Goal: Navigation & Orientation: Find specific page/section

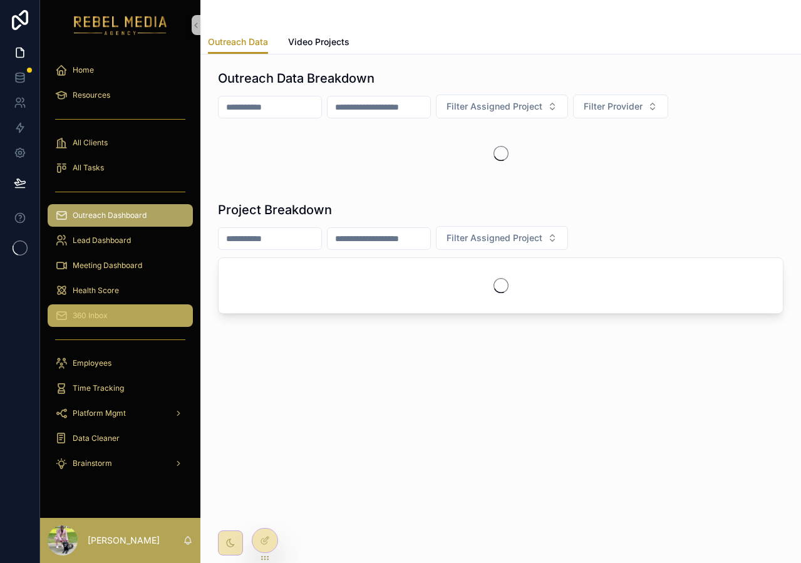
click at [129, 320] on div "360 Inbox" at bounding box center [120, 316] width 130 height 20
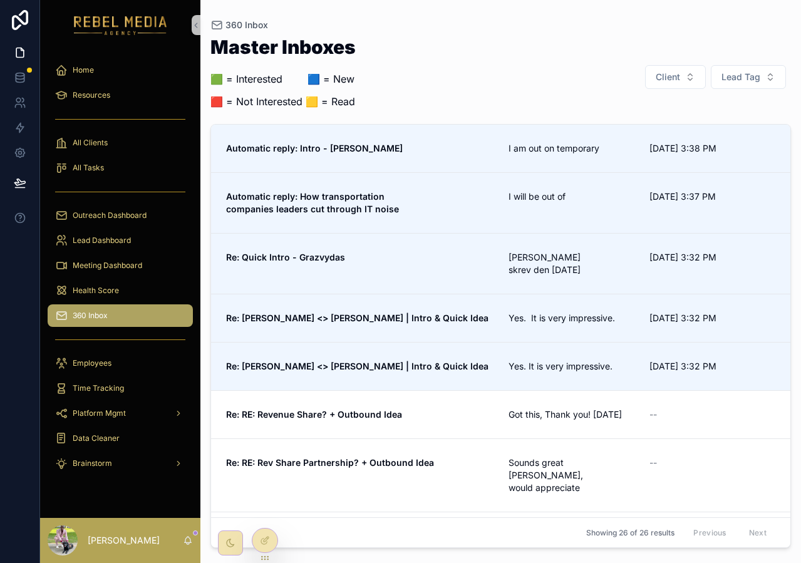
click at [130, 304] on link "360 Inbox" at bounding box center [120, 315] width 145 height 23
click at [125, 277] on div "Meeting Dashboard" at bounding box center [120, 265] width 160 height 25
click at [123, 272] on div "Meeting Dashboard" at bounding box center [120, 266] width 130 height 20
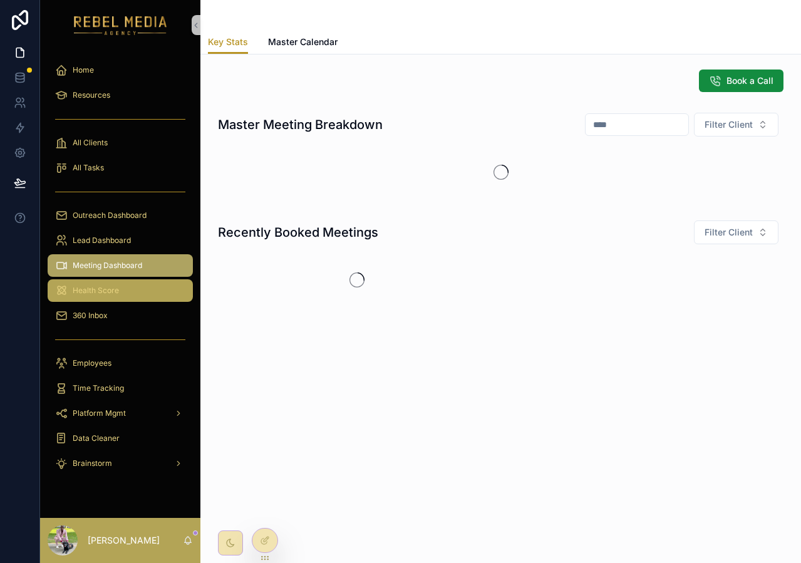
click at [119, 283] on div "Health Score" at bounding box center [120, 291] width 130 height 20
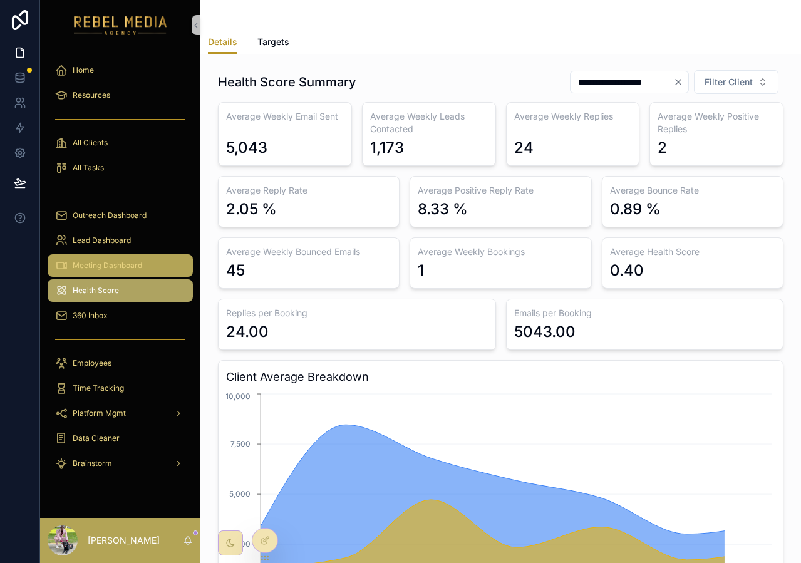
click at [127, 261] on span "Meeting Dashboard" at bounding box center [108, 266] width 70 height 10
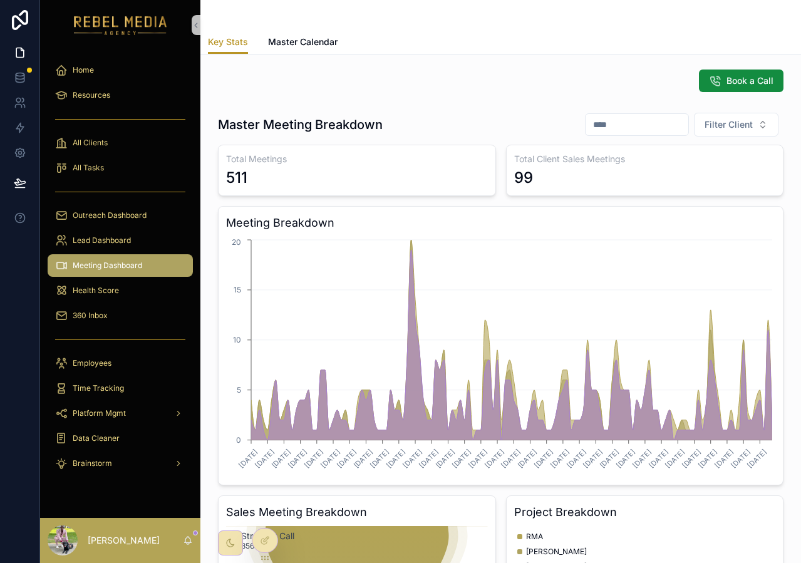
click at [130, 261] on span "Meeting Dashboard" at bounding box center [108, 266] width 70 height 10
click at [292, 43] on span "Master Calendar" at bounding box center [303, 42] width 70 height 13
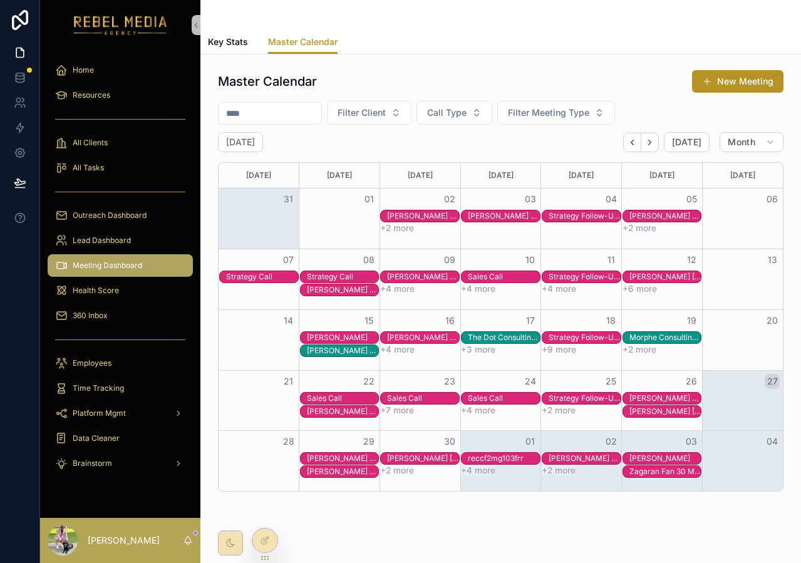
click at [232, 41] on span "Key Stats" at bounding box center [228, 42] width 40 height 13
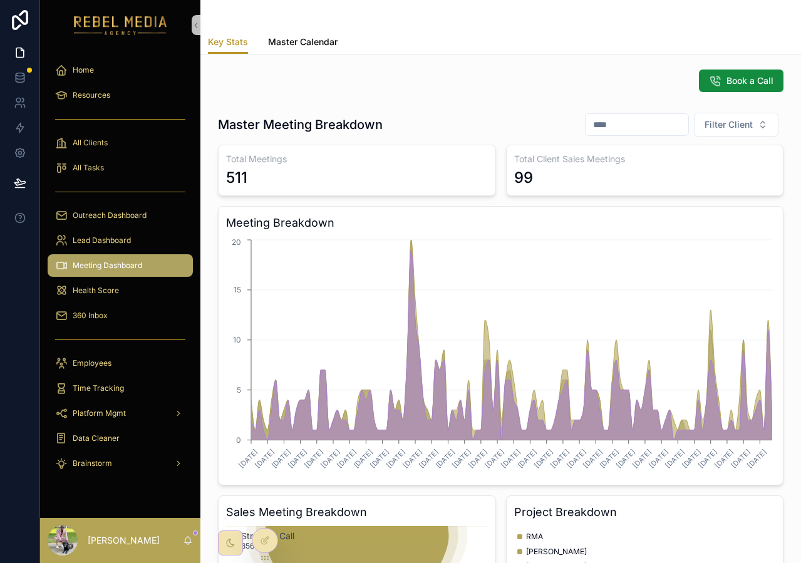
click at [330, 43] on span "Master Calendar" at bounding box center [303, 42] width 70 height 13
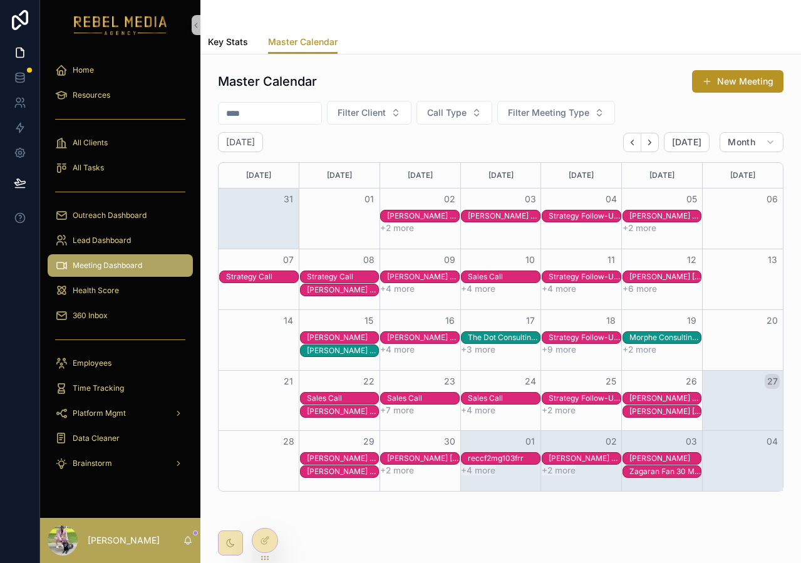
click at [247, 36] on span "Key Stats" at bounding box center [228, 42] width 40 height 13
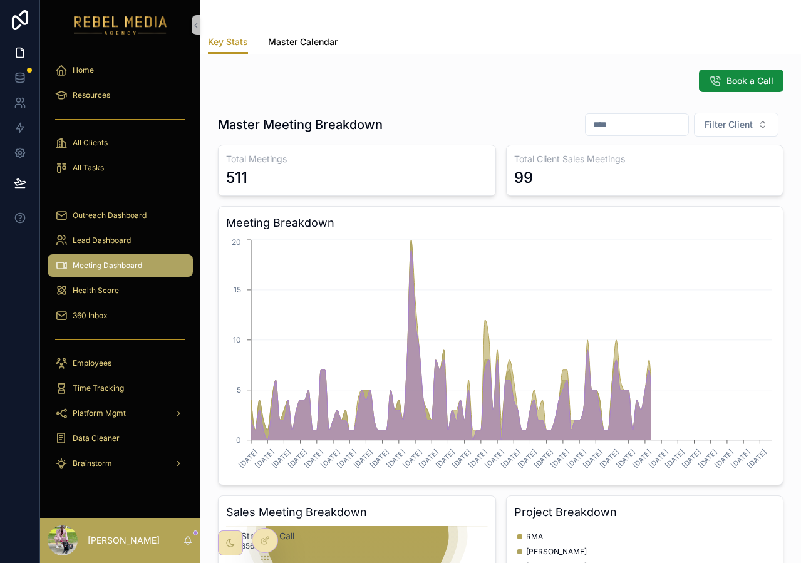
click at [323, 41] on span "Master Calendar" at bounding box center [303, 42] width 70 height 13
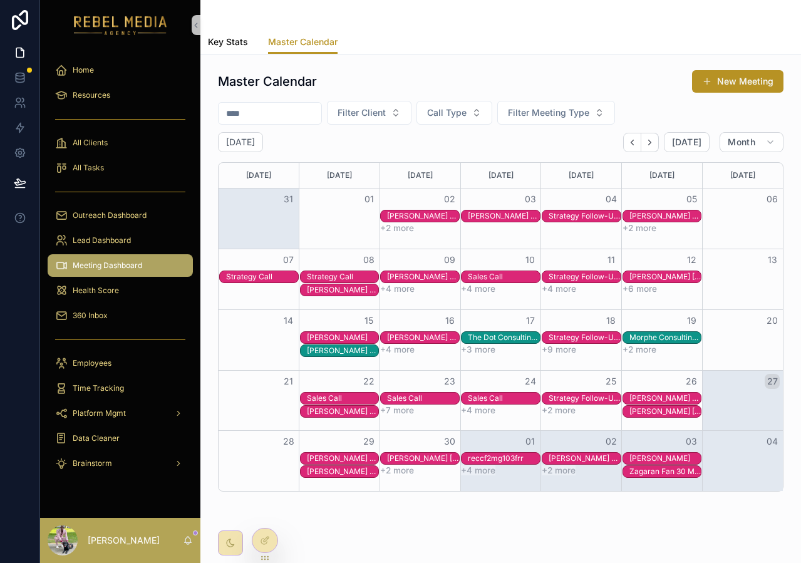
click at [243, 42] on span "Key Stats" at bounding box center [228, 42] width 40 height 13
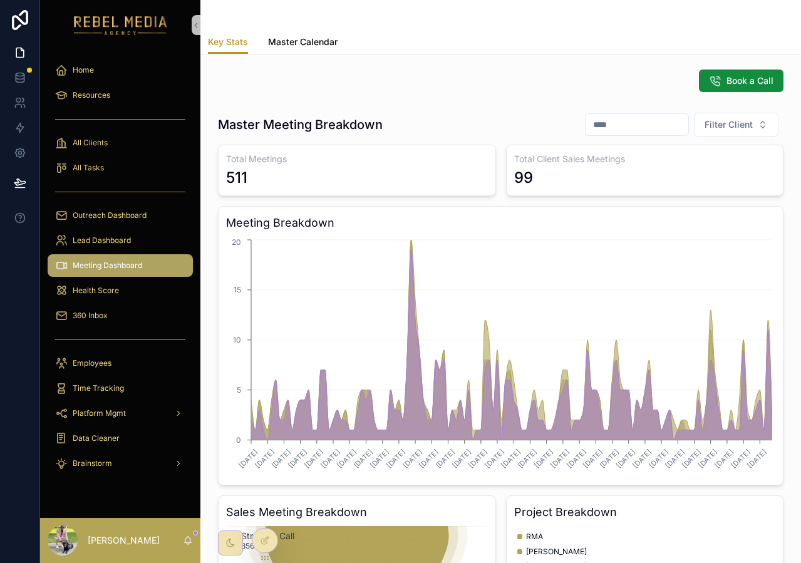
click at [306, 49] on link "Master Calendar" at bounding box center [303, 43] width 70 height 25
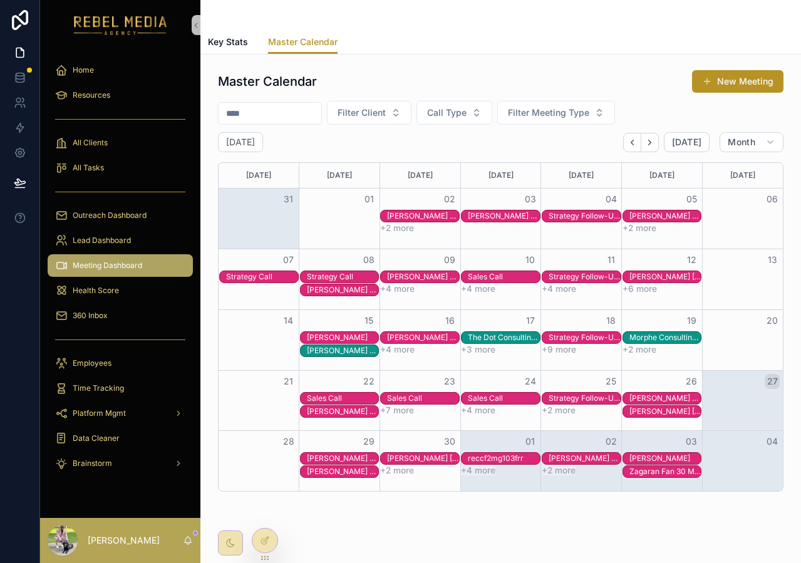
click at [204, 28] on div "Master Calendar Key Stats Master Calendar" at bounding box center [500, 27] width 601 height 55
click at [219, 30] on div "Key Stats Master Calendar" at bounding box center [501, 42] width 586 height 24
click at [219, 36] on span "Key Stats" at bounding box center [228, 42] width 40 height 13
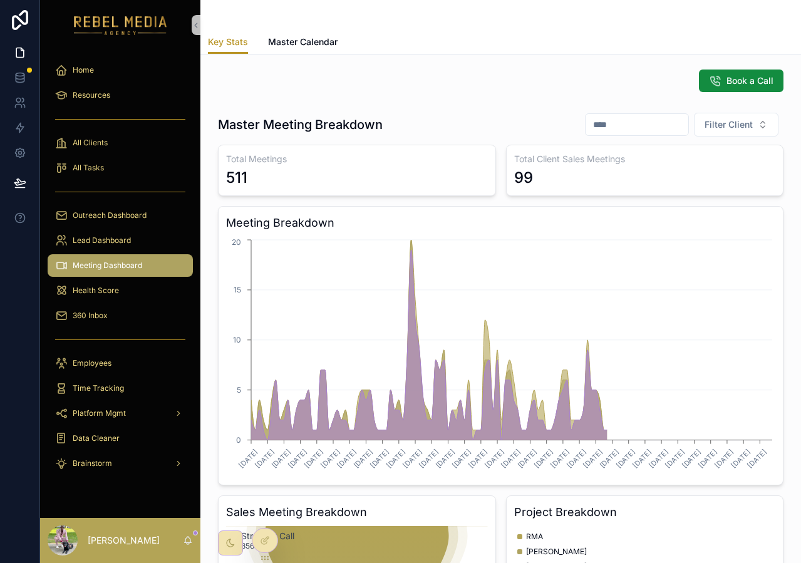
click at [189, 25] on link "scrollable content" at bounding box center [120, 25] width 145 height 20
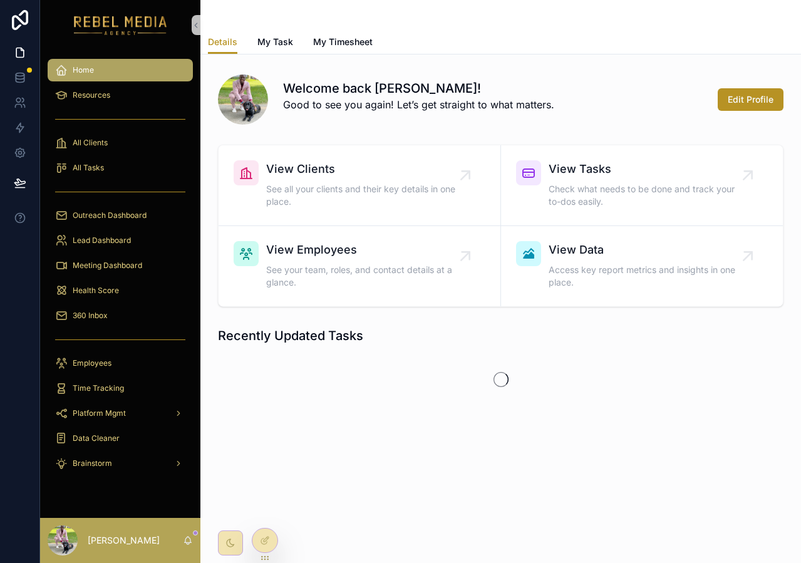
click at [202, 26] on div "Details Details My Task My Timesheet" at bounding box center [500, 27] width 601 height 55
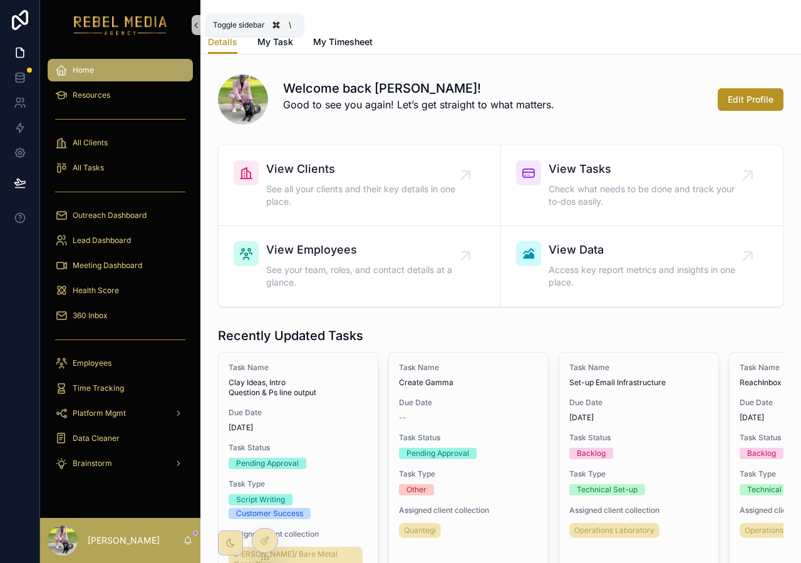
click at [193, 27] on icon "scrollable content" at bounding box center [196, 25] width 9 height 9
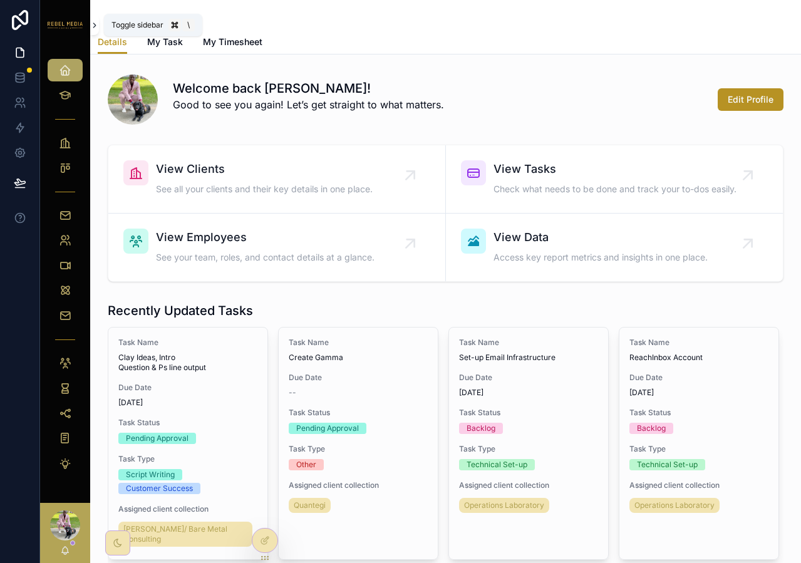
click at [98, 23] on icon "scrollable content" at bounding box center [94, 25] width 9 height 9
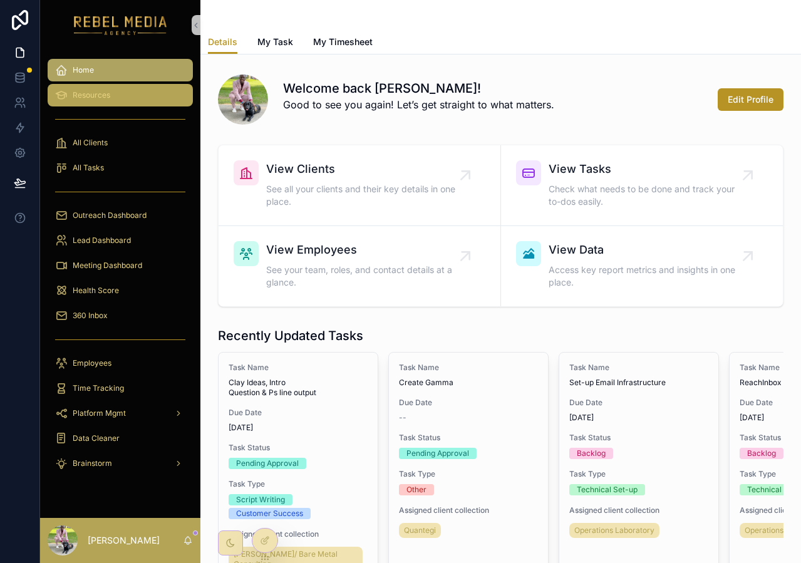
click at [94, 106] on link "Resources" at bounding box center [120, 95] width 145 height 23
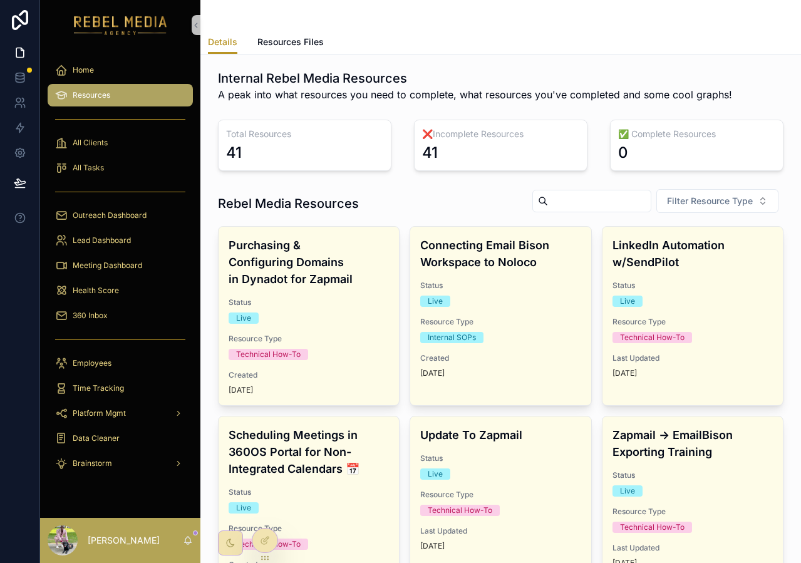
click at [440, 189] on div "Rebel Media Resources Filter Resource Type" at bounding box center [501, 204] width 566 height 30
click at [241, 200] on h1 "Rebel Media Resources" at bounding box center [288, 204] width 141 height 18
click at [259, 207] on h1 "Rebel Media Resources" at bounding box center [288, 204] width 141 height 18
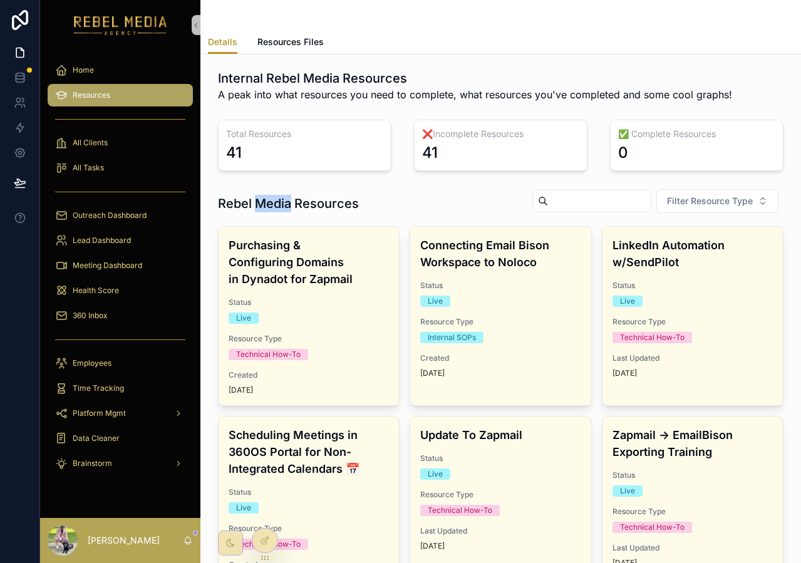
click at [259, 207] on h1 "Rebel Media Resources" at bounding box center [288, 204] width 141 height 18
click at [284, 198] on h1 "Rebel Media Resources" at bounding box center [288, 204] width 141 height 18
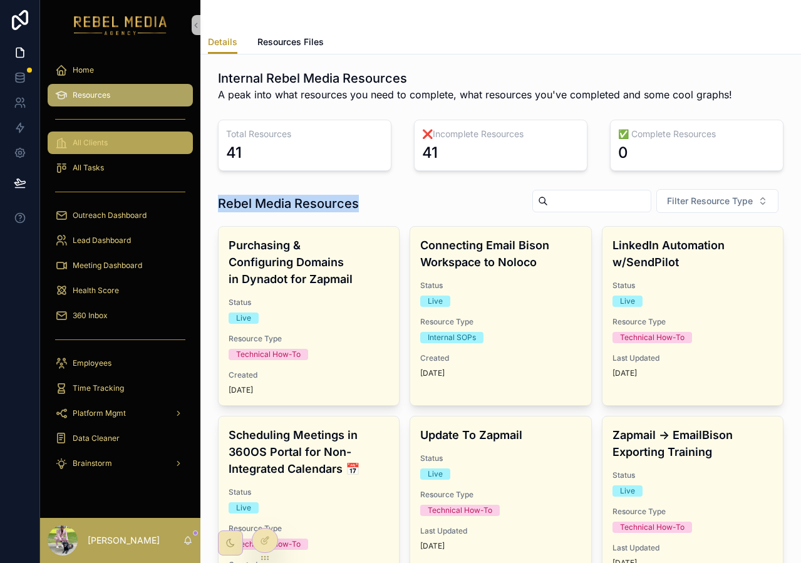
click at [142, 140] on div "All Clients" at bounding box center [120, 143] width 130 height 20
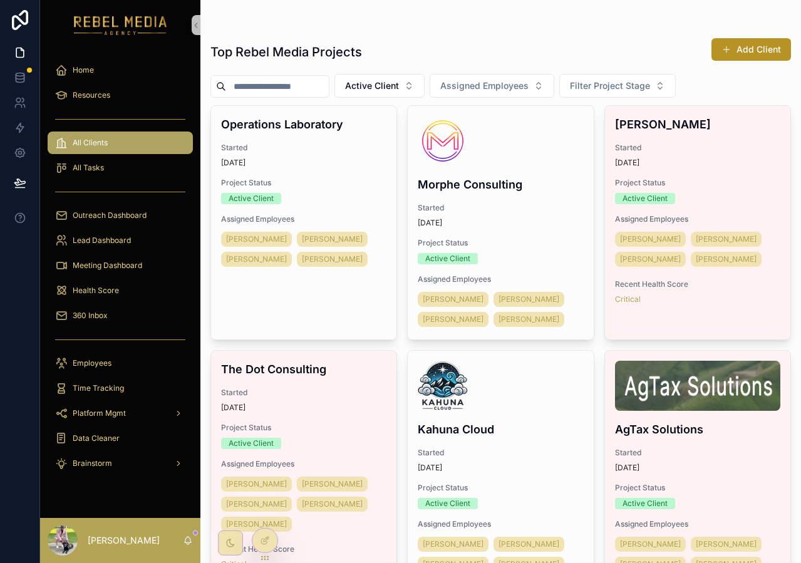
click at [335, 48] on h1 "Top Rebel Media Projects" at bounding box center [286, 52] width 152 height 18
click at [362, 48] on div "Top Rebel Media Projects Add Client" at bounding box center [500, 52] width 581 height 29
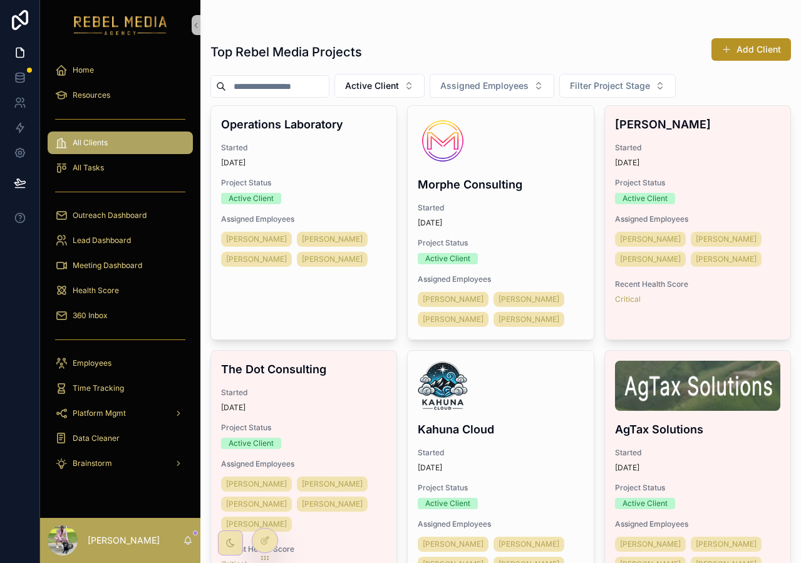
click at [362, 48] on div "Top Rebel Media Projects Add Client" at bounding box center [500, 52] width 581 height 29
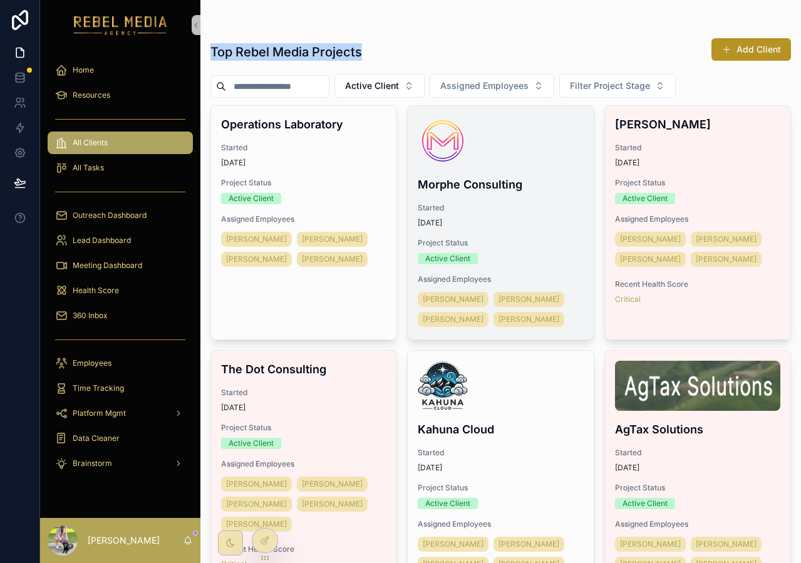
click at [543, 170] on div "Morphe Consulting Started 23 days ago Project Status Active Client Assigned Emp…" at bounding box center [500, 223] width 185 height 234
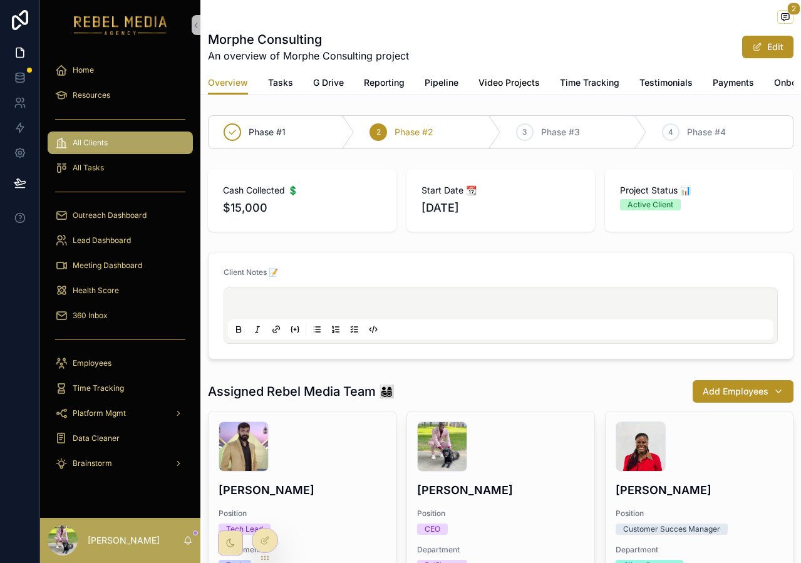
click at [515, 80] on span "Video Projects" at bounding box center [509, 82] width 61 height 13
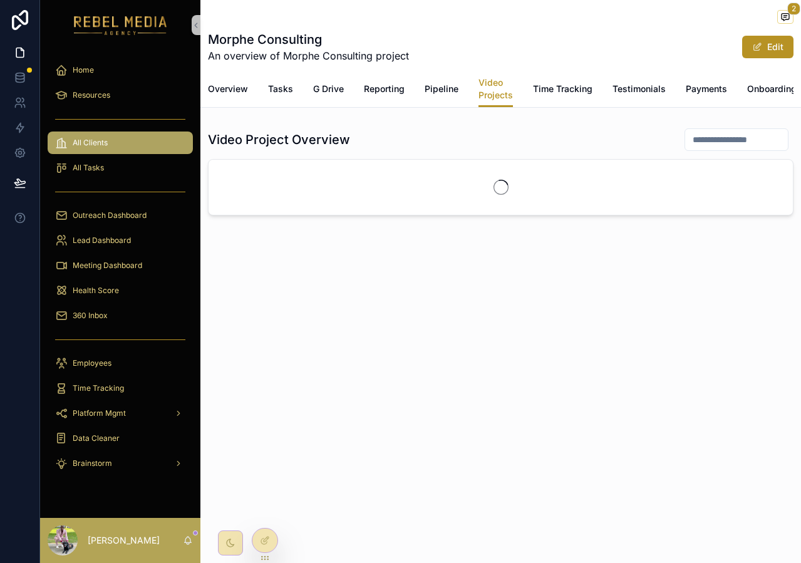
click at [616, 73] on div "Overview Tasks G Drive Reporting Pipeline Video Projects Time Tracking Testimon…" at bounding box center [501, 89] width 586 height 36
click at [561, 100] on link "Time Tracking" at bounding box center [563, 90] width 60 height 25
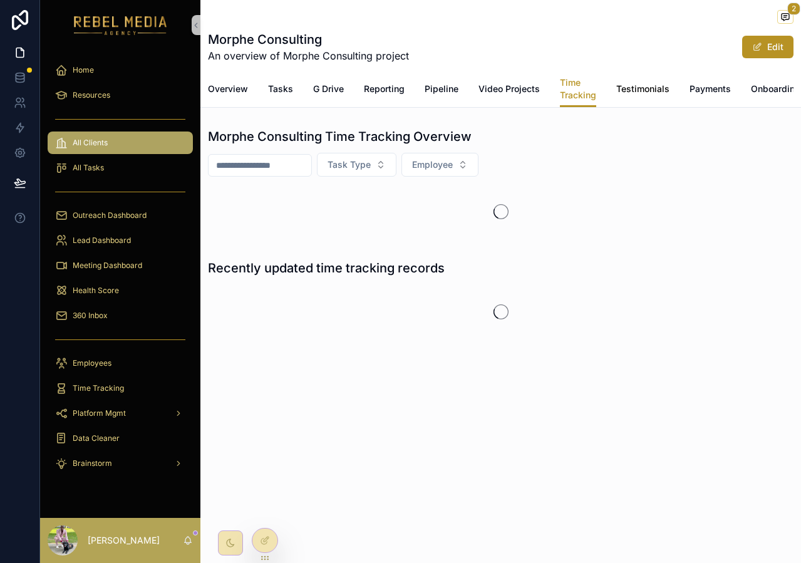
click at [642, 98] on link "Testimonials" at bounding box center [642, 90] width 53 height 25
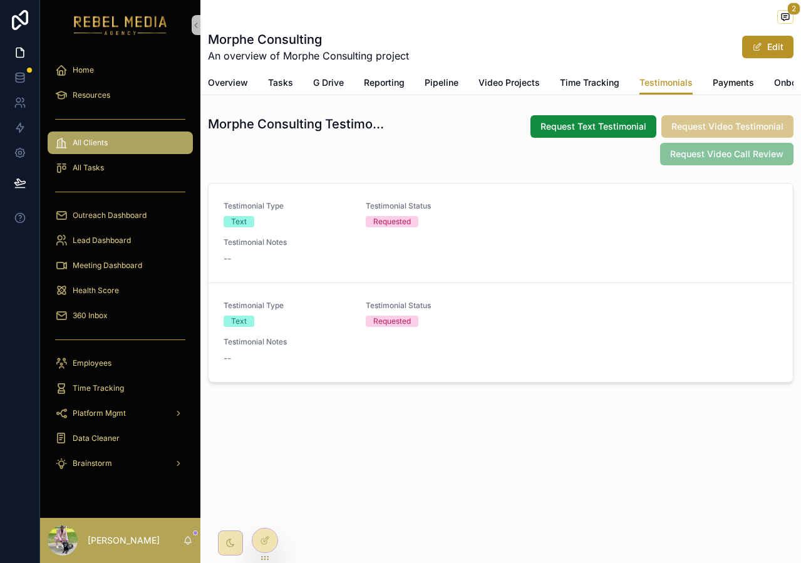
click at [731, 85] on span "Payments" at bounding box center [733, 82] width 41 height 13
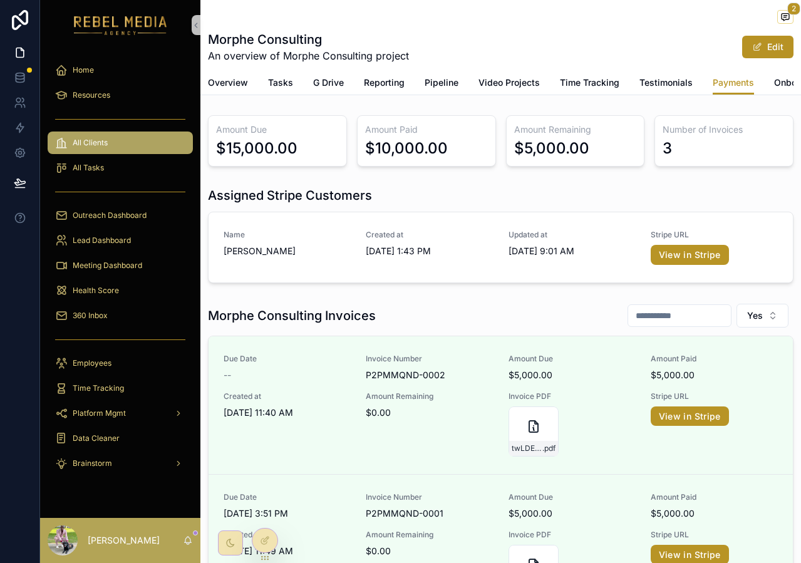
click at [602, 18] on div "2" at bounding box center [501, 18] width 586 height 16
click at [377, 34] on h1 "Morphe Consulting" at bounding box center [308, 40] width 201 height 18
click at [274, 44] on h1 "Morphe Consulting" at bounding box center [308, 40] width 201 height 18
click at [232, 73] on link "Overview" at bounding box center [228, 83] width 40 height 25
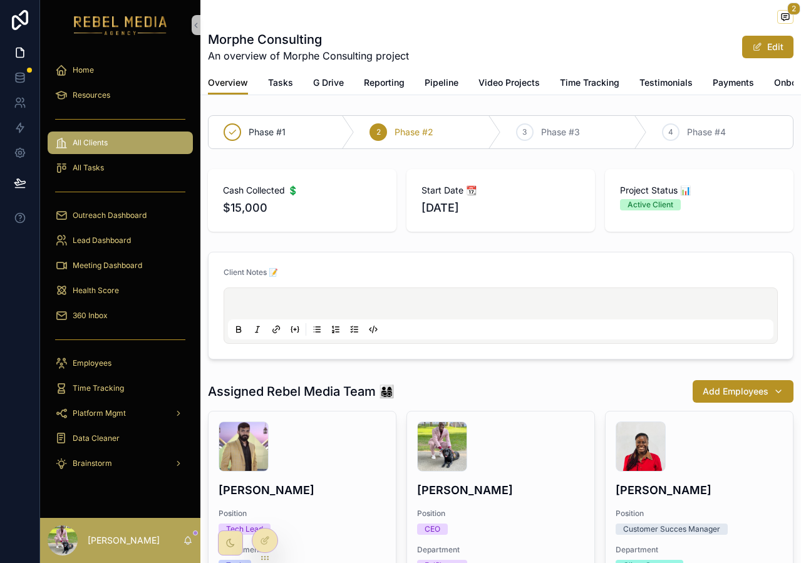
click at [224, 78] on span "Overview" at bounding box center [228, 82] width 40 height 13
click at [264, 78] on div "Overview Tasks G Drive Reporting Pipeline Video Projects Time Tracking Testimon…" at bounding box center [501, 83] width 586 height 24
click at [274, 79] on span "Tasks" at bounding box center [280, 82] width 25 height 13
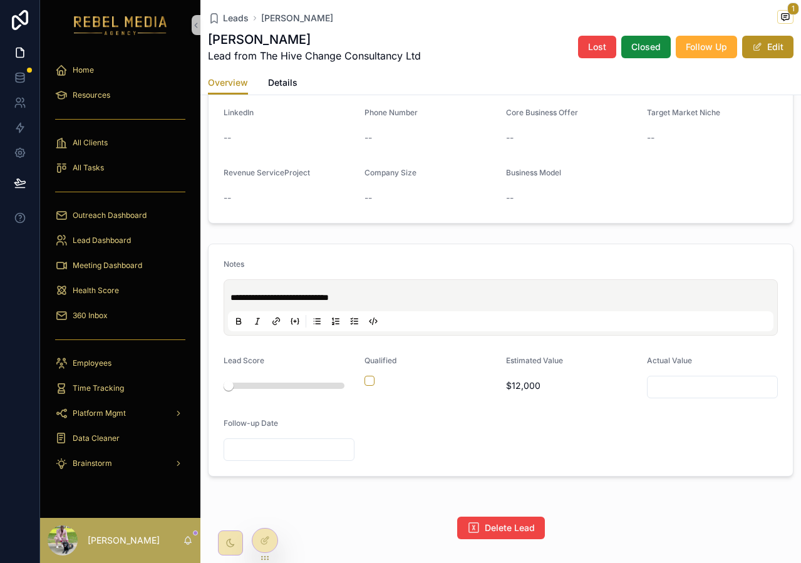
scroll to position [375, 0]
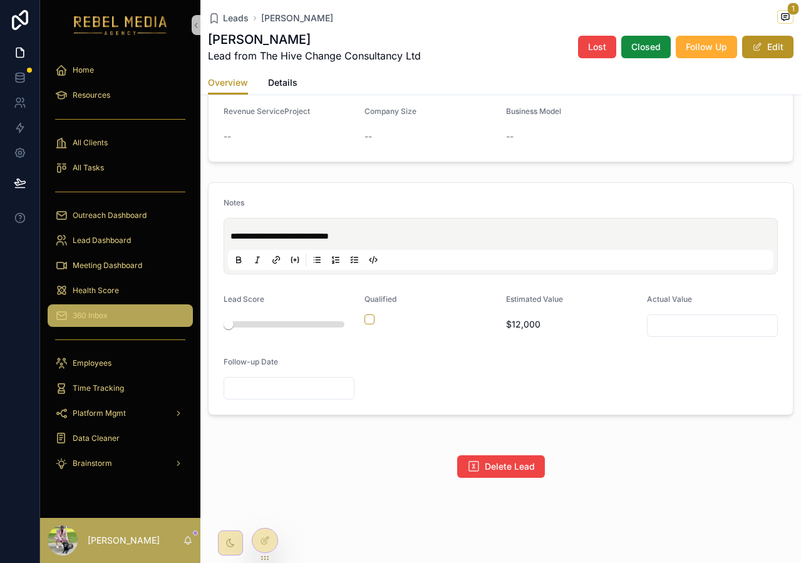
click at [125, 317] on div "360 Inbox" at bounding box center [120, 316] width 130 height 20
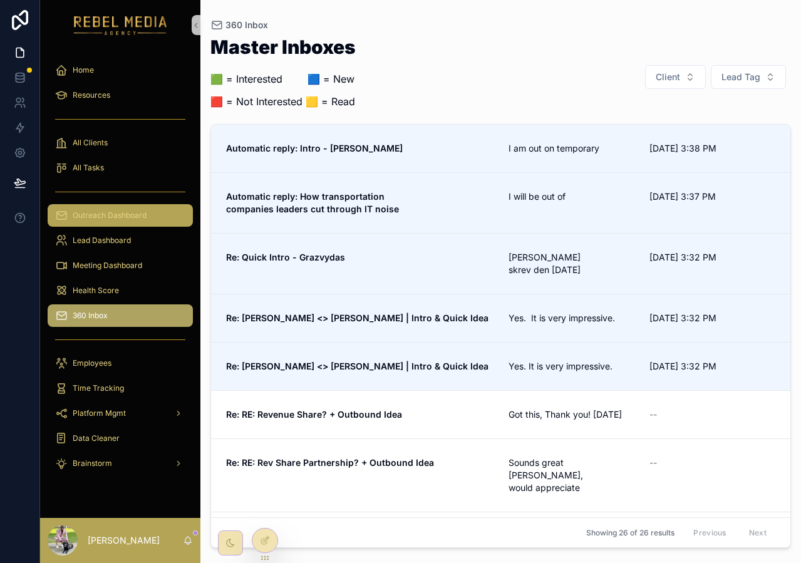
click at [142, 220] on span "Outreach Dashboard" at bounding box center [110, 215] width 74 height 10
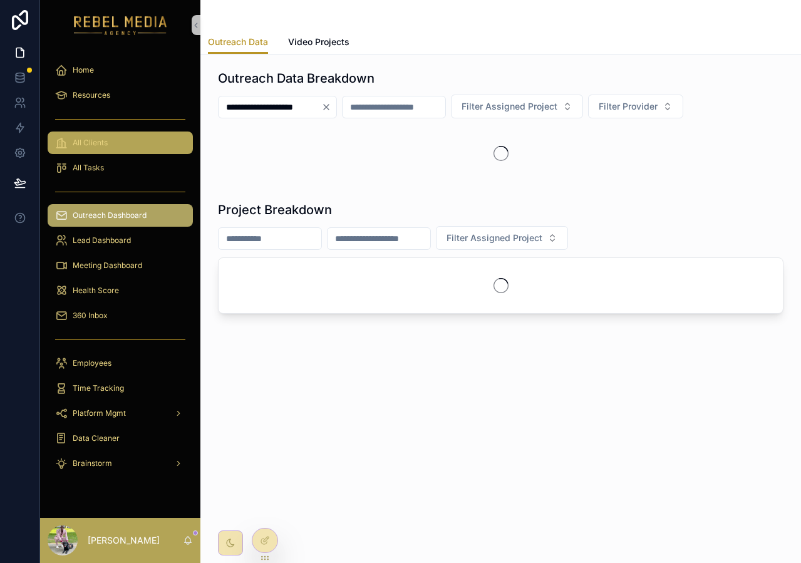
click at [88, 133] on div "All Clients" at bounding box center [120, 143] width 130 height 20
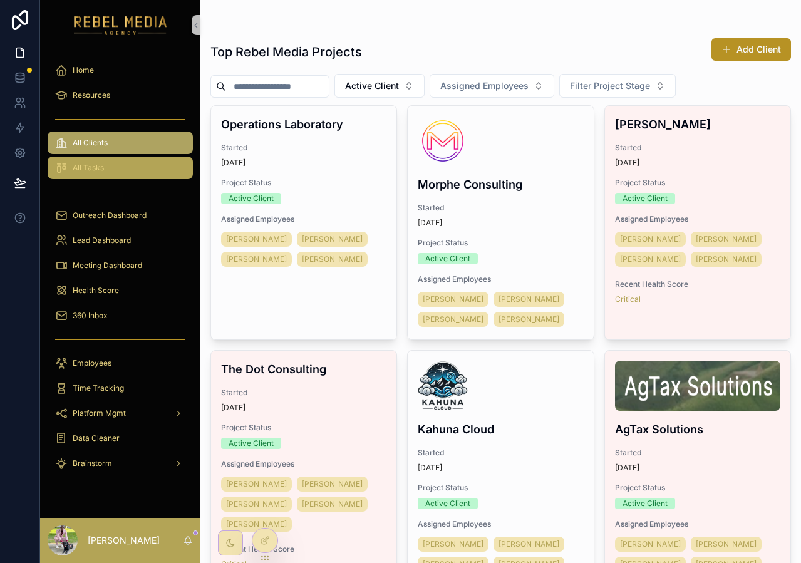
click at [109, 168] on div "All Tasks" at bounding box center [120, 168] width 130 height 20
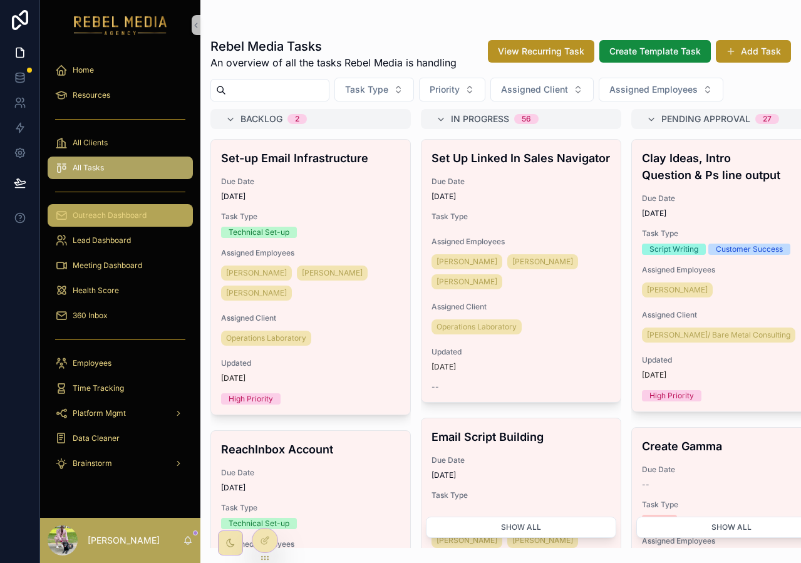
click at [122, 212] on span "Outreach Dashboard" at bounding box center [110, 215] width 74 height 10
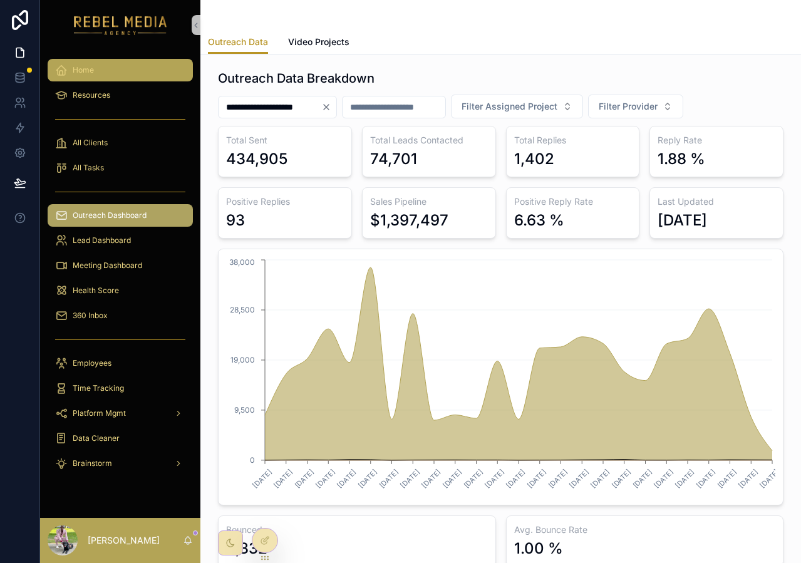
click at [125, 80] on link "Home" at bounding box center [120, 70] width 145 height 23
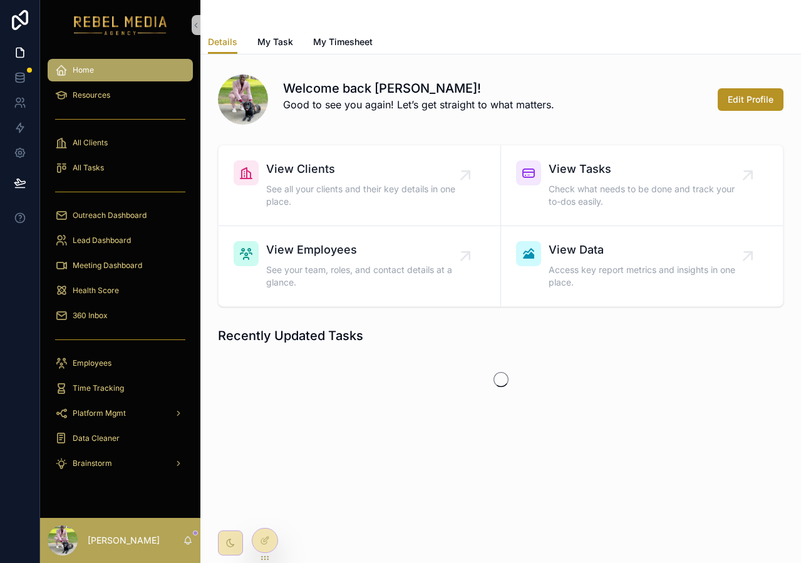
click at [132, 60] on div "Home" at bounding box center [120, 70] width 130 height 20
click at [124, 93] on div "Resources" at bounding box center [120, 95] width 130 height 20
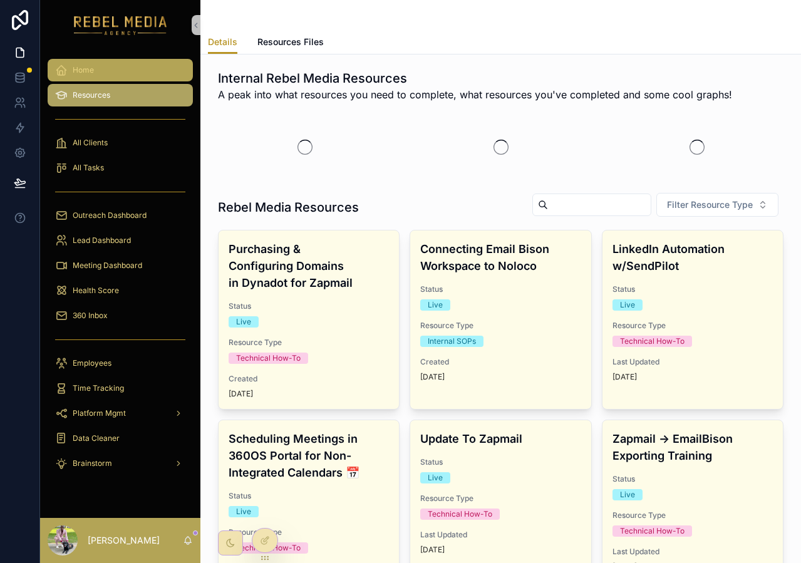
click at [130, 62] on div "Home" at bounding box center [120, 70] width 130 height 20
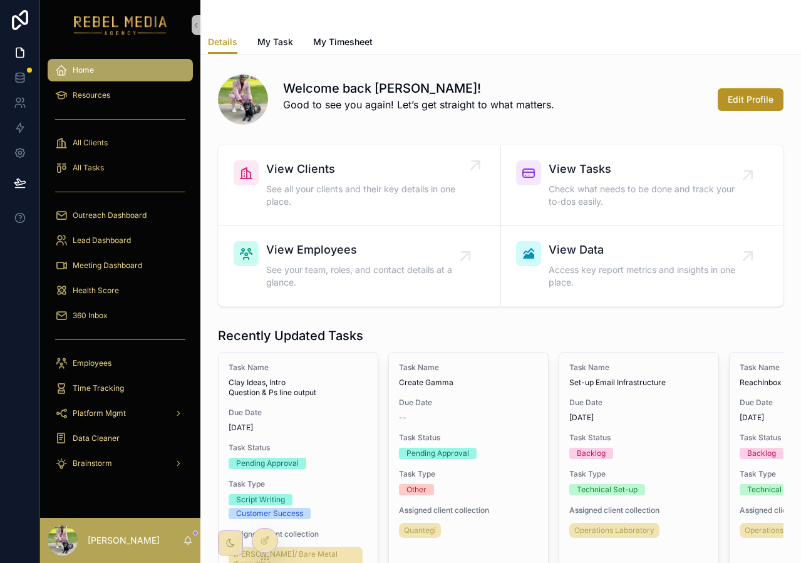
click at [407, 211] on link "View Clients See all your clients and their key details in one place." at bounding box center [360, 185] width 283 height 81
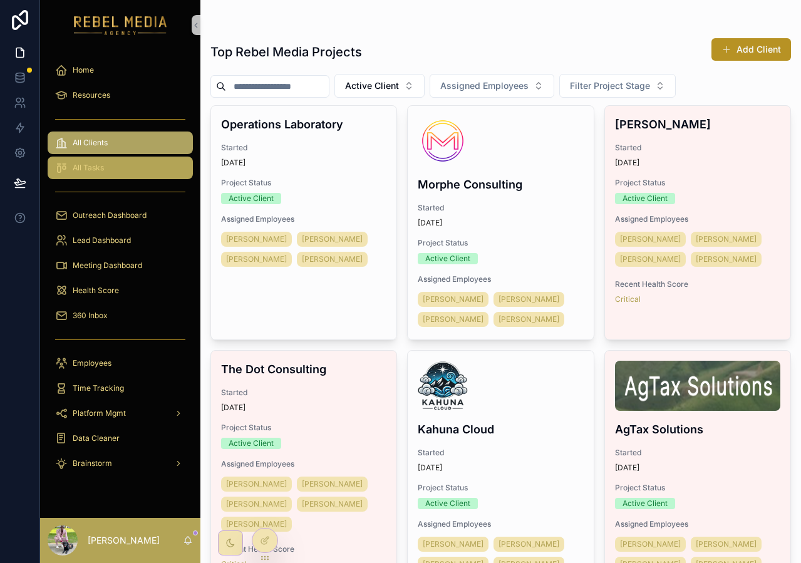
click at [131, 167] on div "All Tasks" at bounding box center [120, 168] width 130 height 20
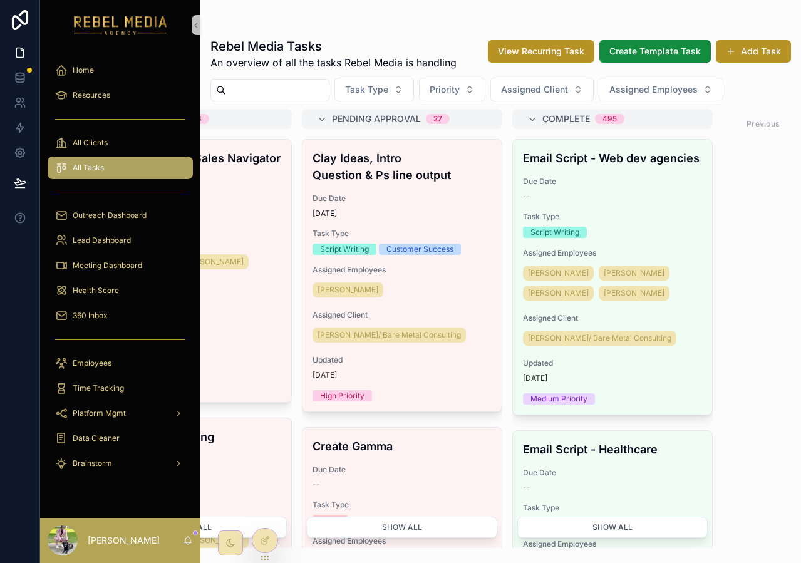
scroll to position [0, 382]
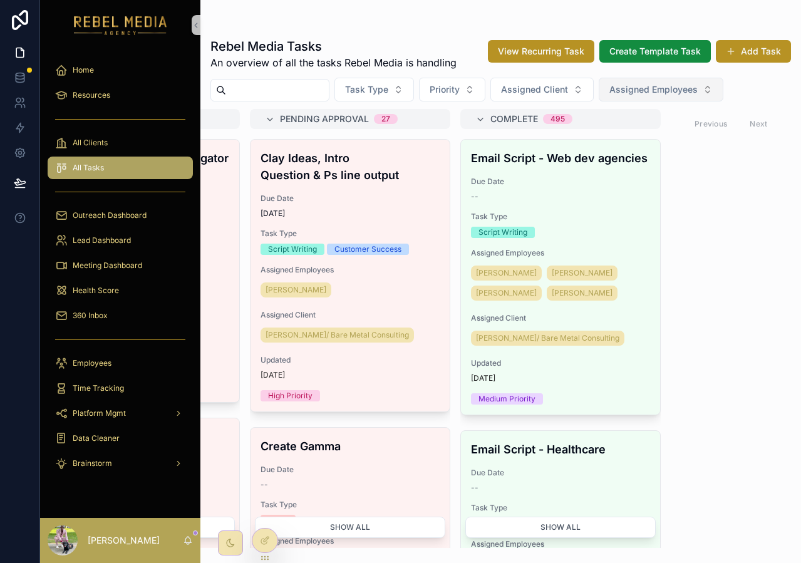
click at [698, 90] on span "Assigned Employees" at bounding box center [654, 89] width 88 height 13
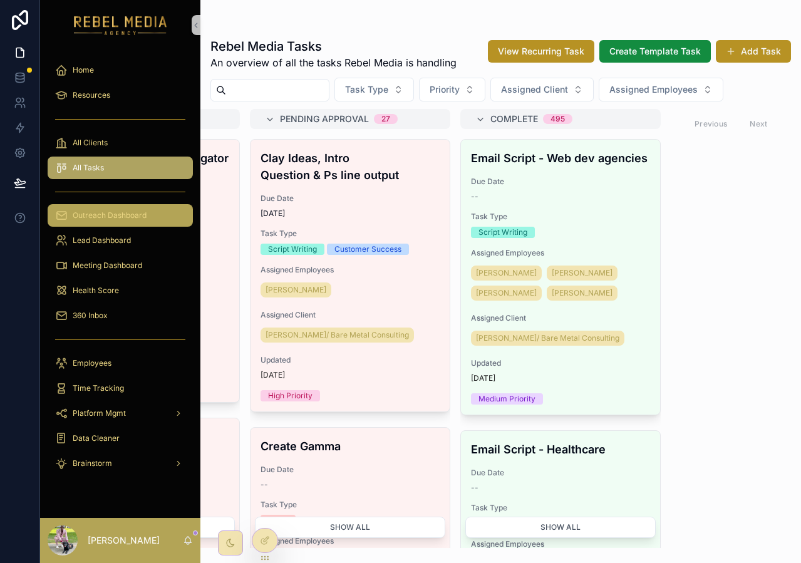
click at [68, 210] on div "Outreach Dashboard" at bounding box center [120, 215] width 130 height 20
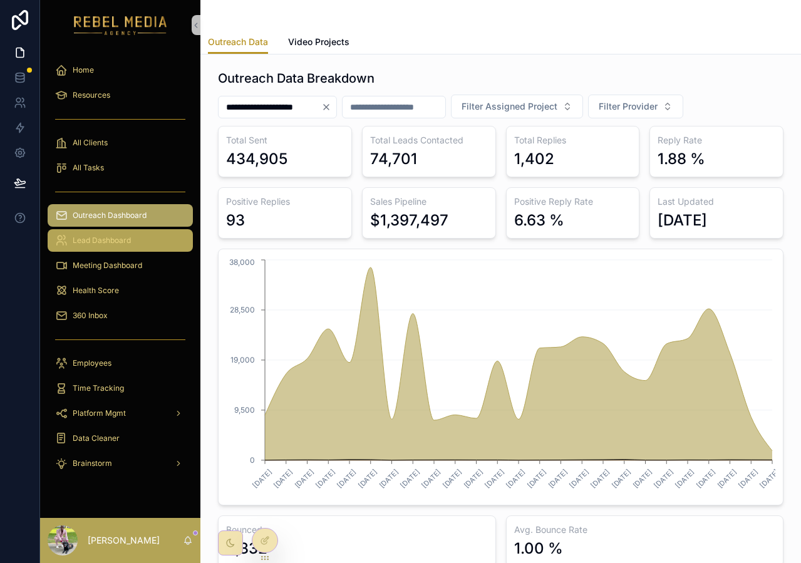
click at [136, 241] on div "Lead Dashboard" at bounding box center [120, 241] width 130 height 20
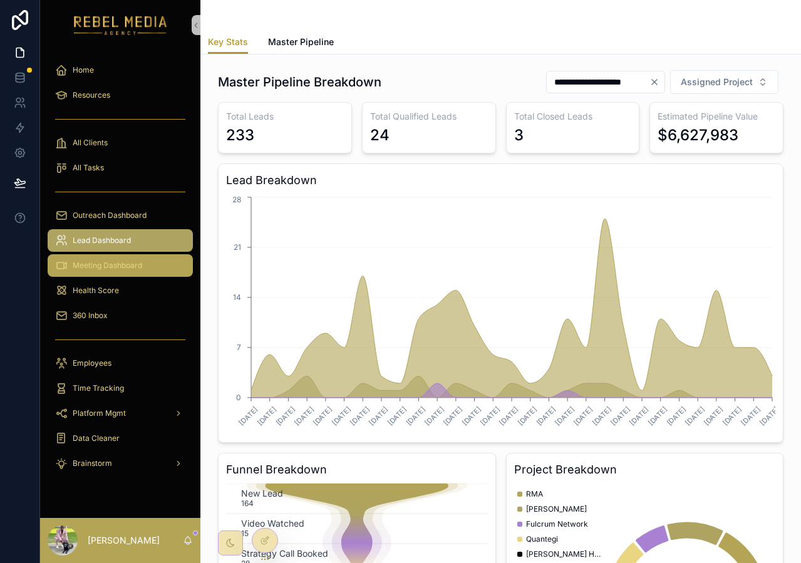
click at [141, 266] on span "Meeting Dashboard" at bounding box center [108, 266] width 70 height 10
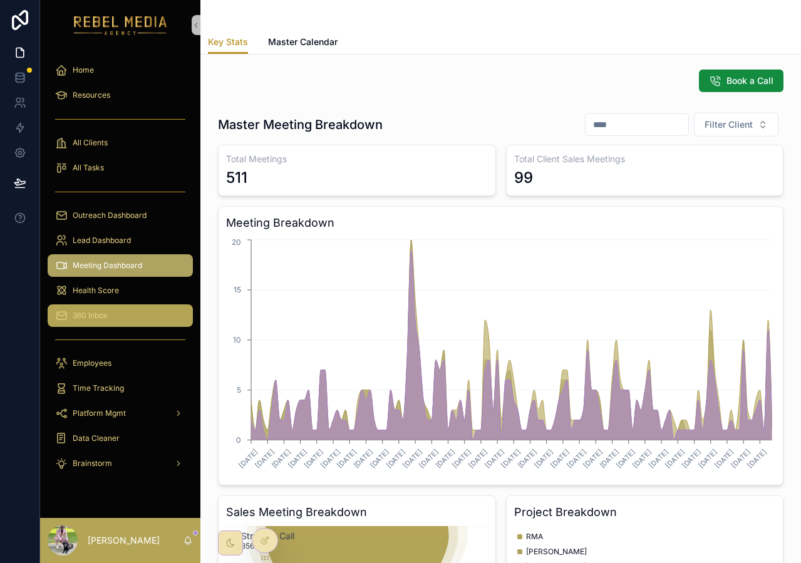
click at [96, 305] on link "360 Inbox" at bounding box center [120, 315] width 145 height 23
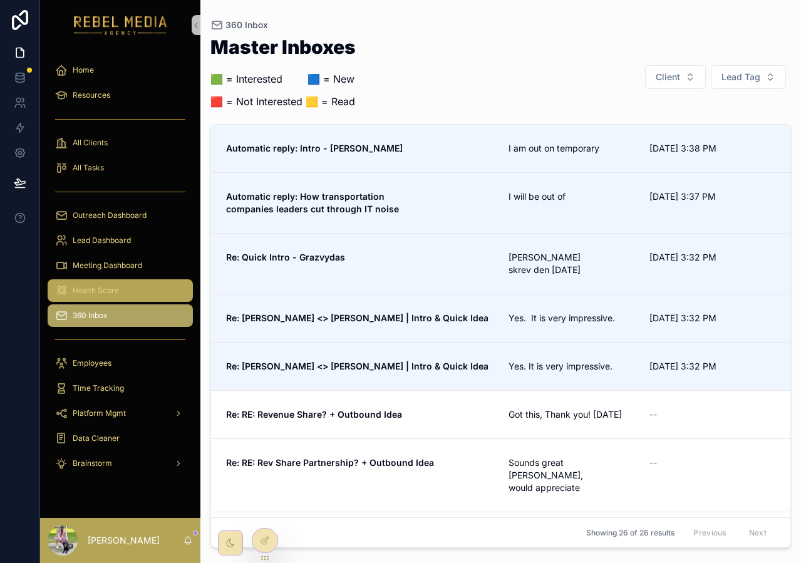
click at [132, 291] on div "Health Score" at bounding box center [120, 291] width 130 height 20
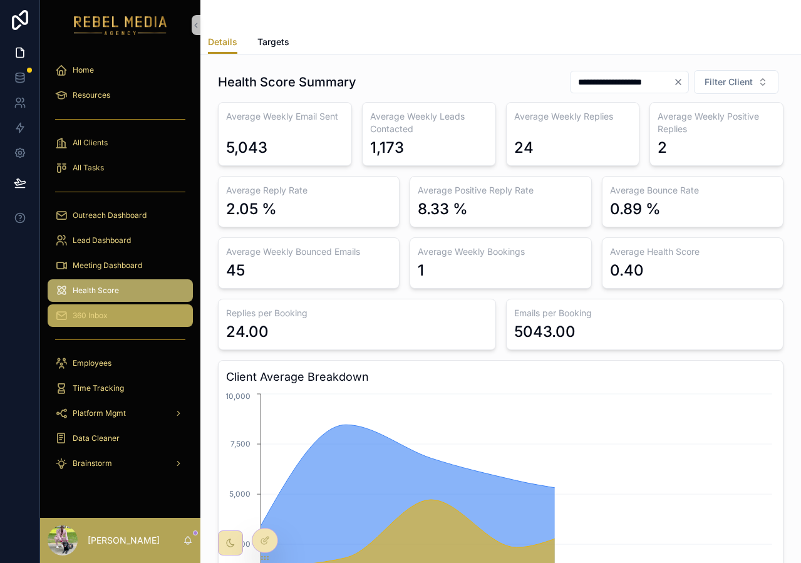
click at [137, 313] on div "360 Inbox" at bounding box center [120, 316] width 130 height 20
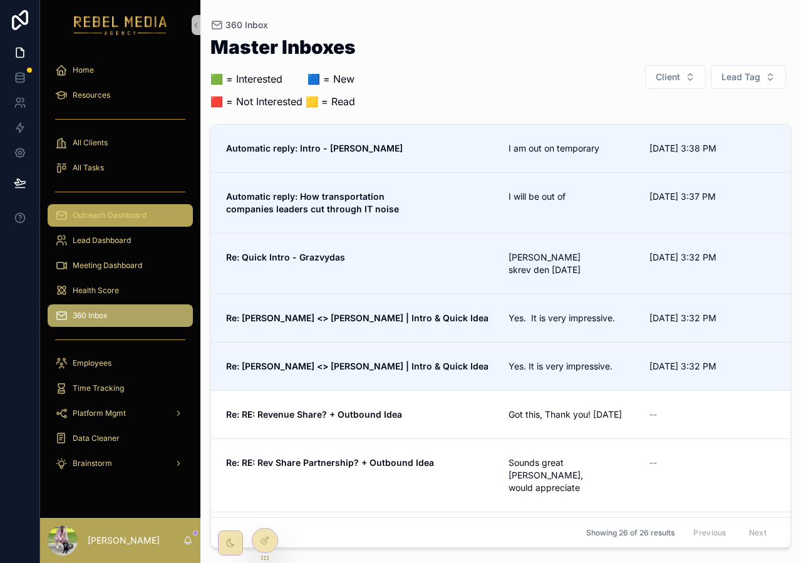
click at [155, 208] on div "Outreach Dashboard" at bounding box center [120, 215] width 130 height 20
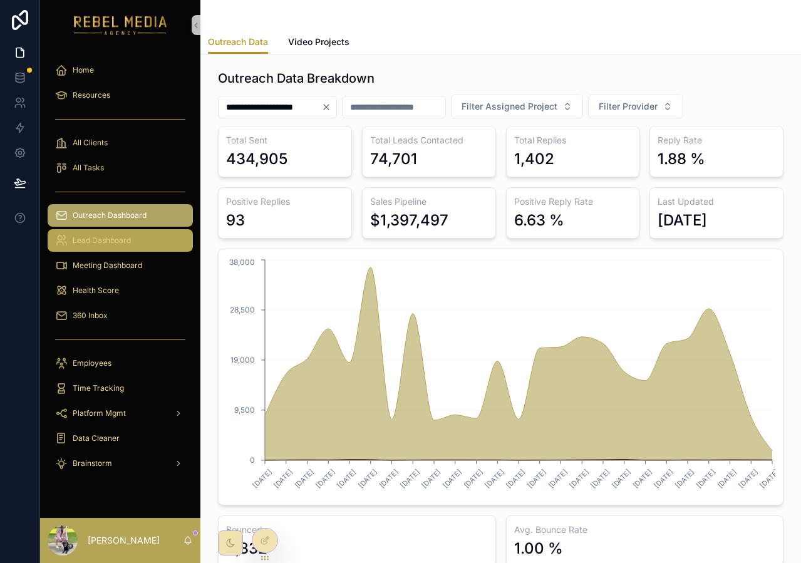
click at [121, 244] on span "Lead Dashboard" at bounding box center [102, 241] width 58 height 10
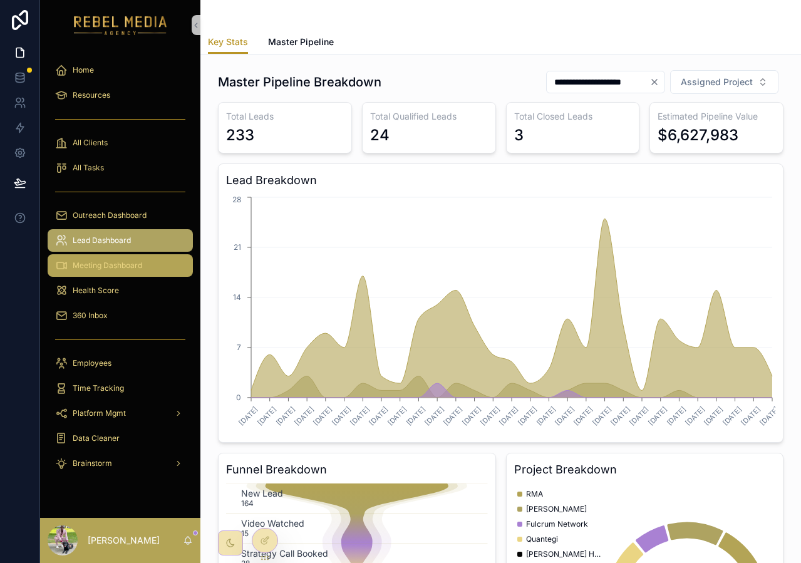
click at [121, 256] on div "Meeting Dashboard" at bounding box center [120, 266] width 130 height 20
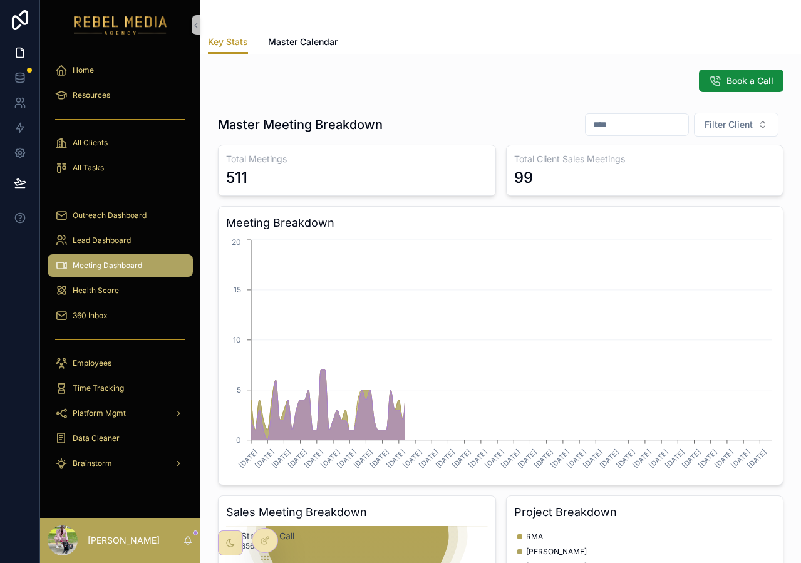
click at [115, 268] on span "Meeting Dashboard" at bounding box center [108, 266] width 70 height 10
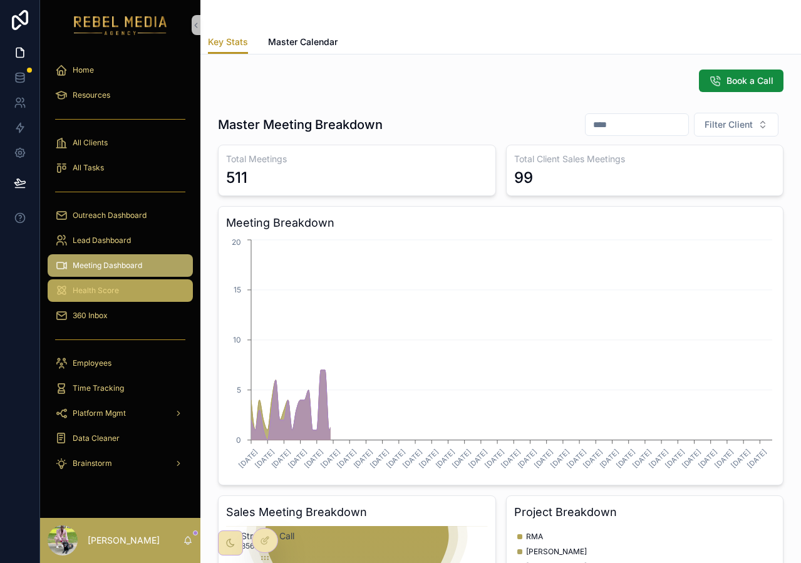
click at [113, 291] on span "Health Score" at bounding box center [96, 291] width 46 height 10
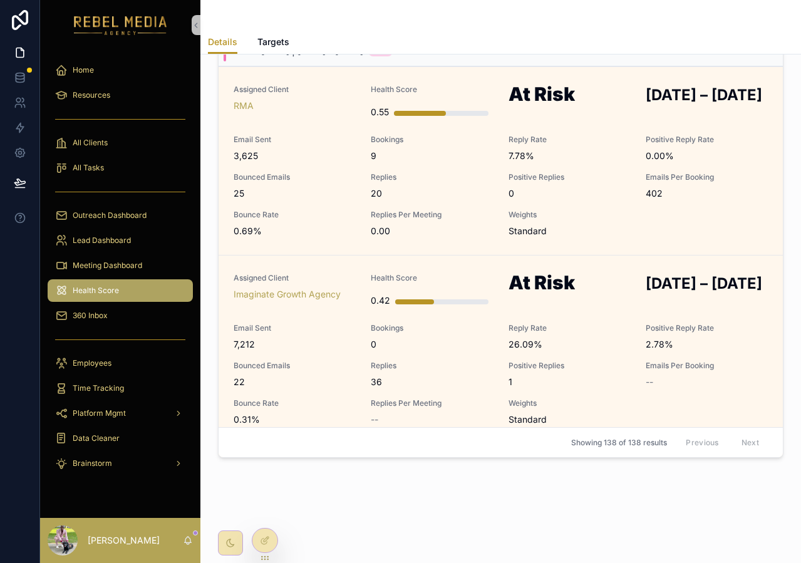
scroll to position [674, 0]
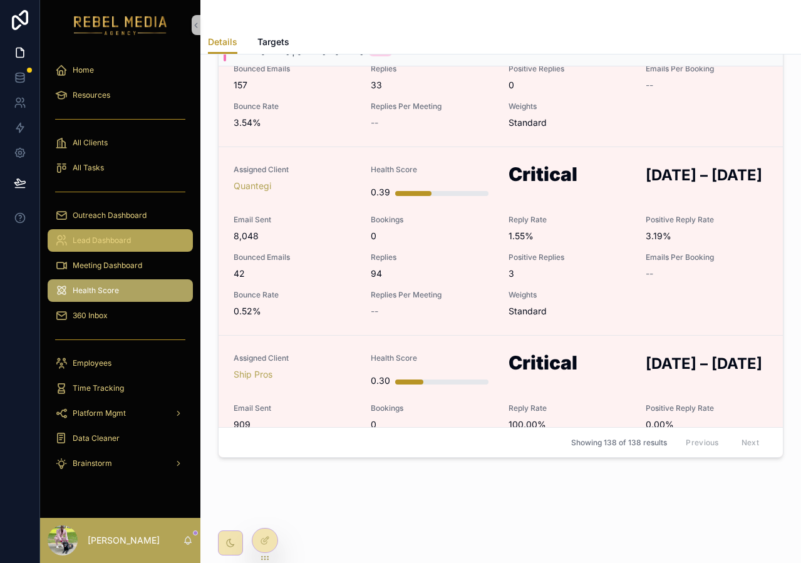
click at [142, 241] on div "Lead Dashboard" at bounding box center [120, 241] width 130 height 20
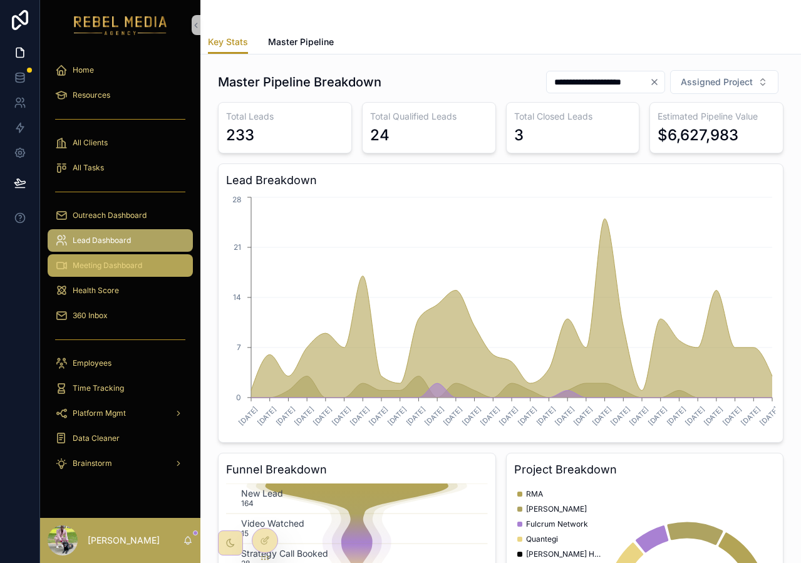
click at [121, 261] on span "Meeting Dashboard" at bounding box center [108, 266] width 70 height 10
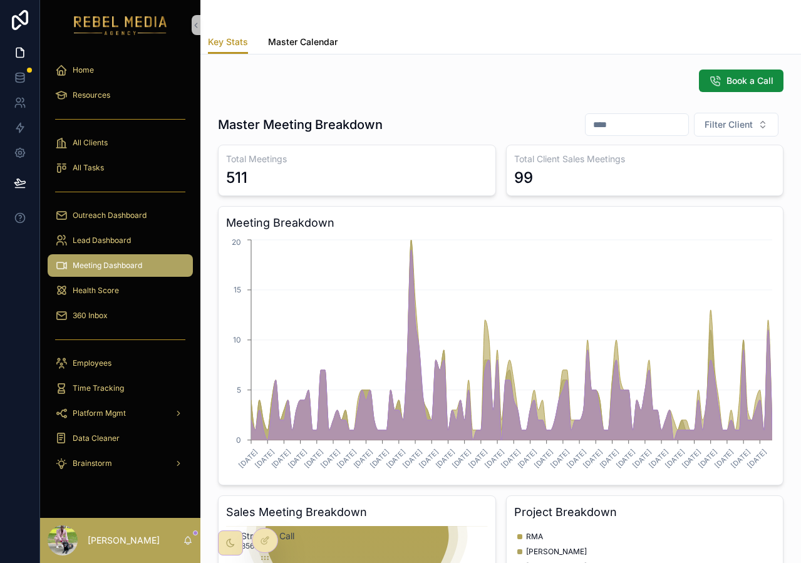
click at [322, 38] on span "Master Calendar" at bounding box center [303, 42] width 70 height 13
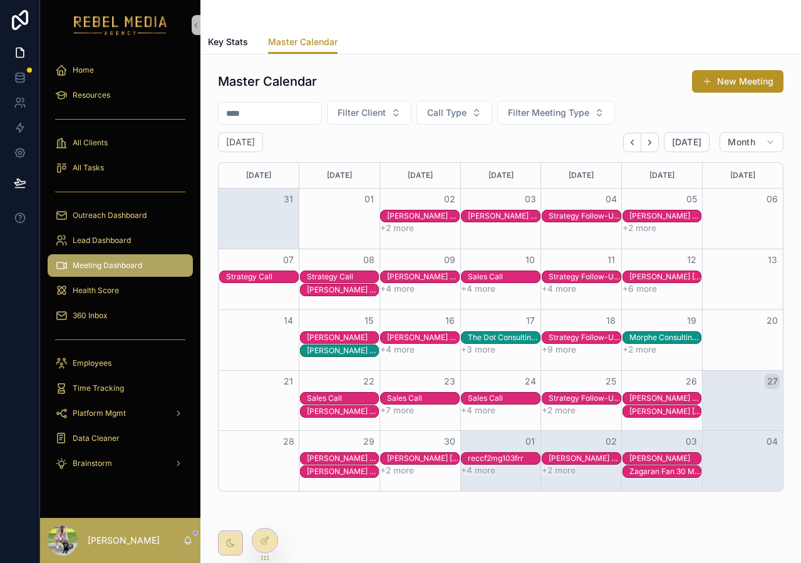
click at [492, 459] on div "reccf2mg103frr" at bounding box center [504, 459] width 72 height 10
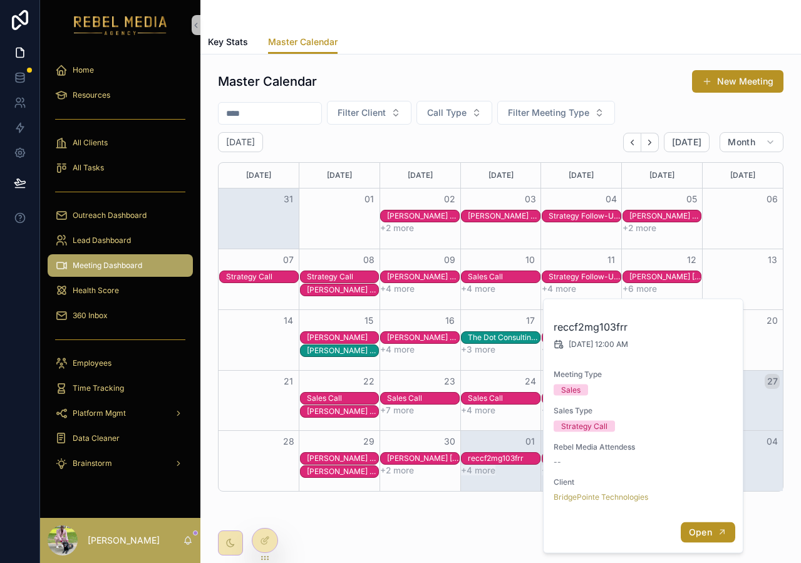
click at [702, 534] on span "Open" at bounding box center [700, 532] width 23 height 11
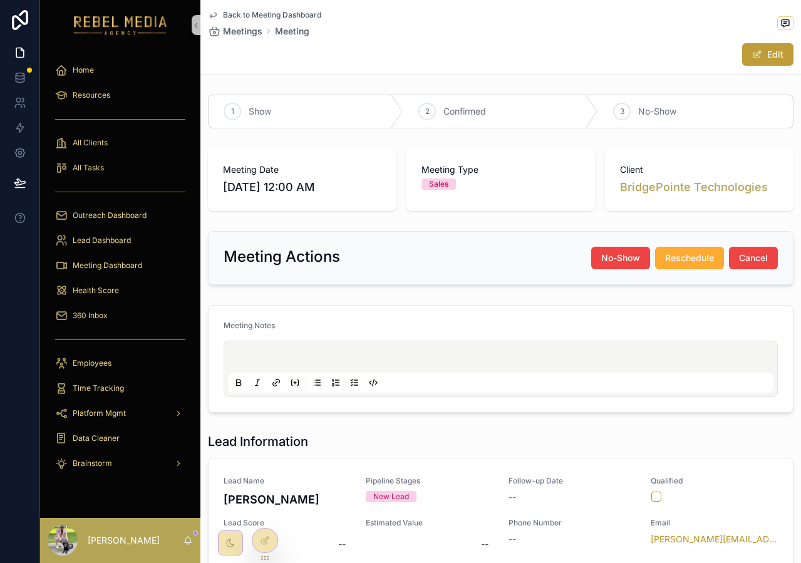
click at [757, 44] on button "Edit" at bounding box center [767, 54] width 51 height 23
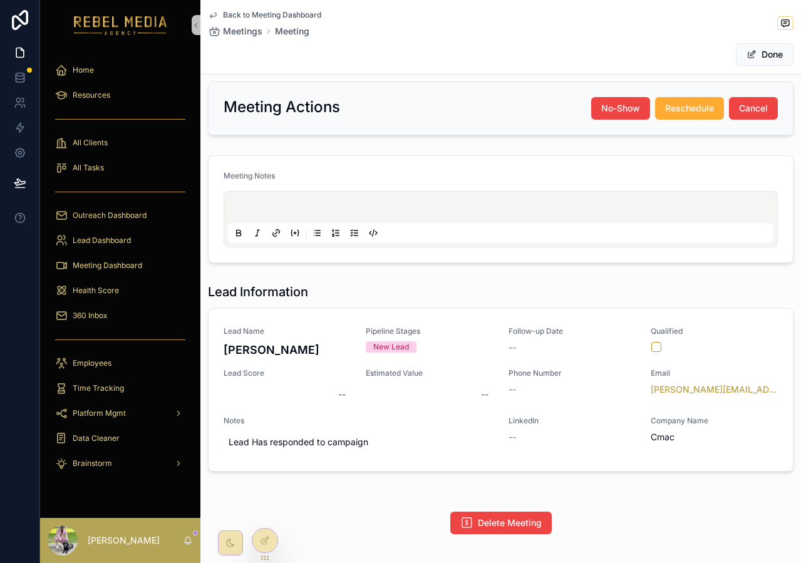
scroll to position [153, 0]
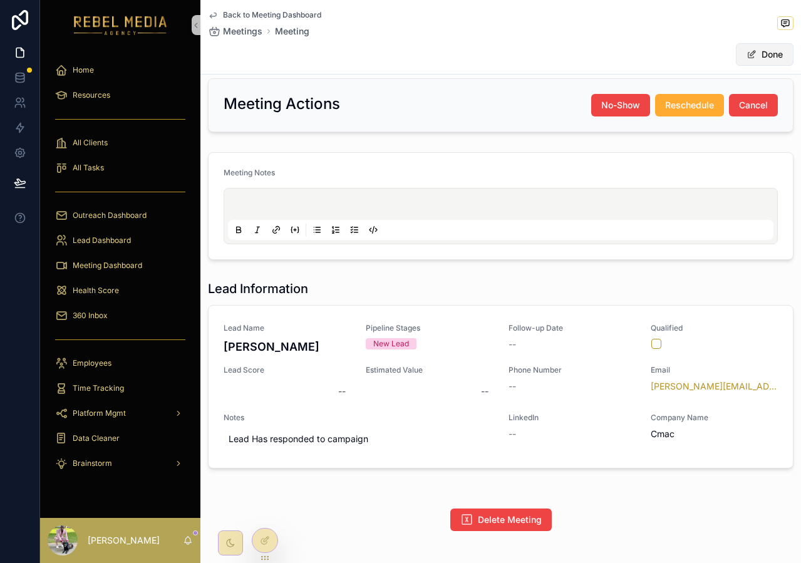
click at [787, 58] on button "Done" at bounding box center [765, 54] width 58 height 23
click at [591, 434] on div "--" at bounding box center [572, 434] width 127 height 13
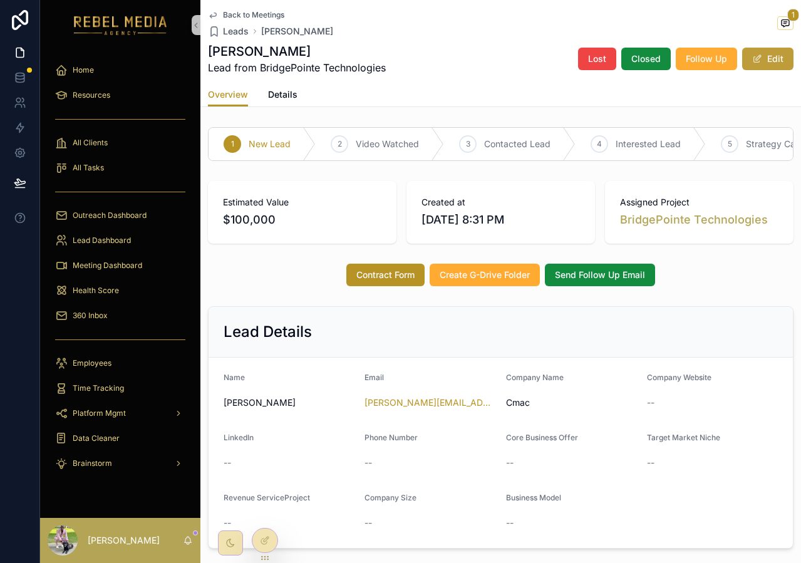
click at [774, 58] on button "Edit" at bounding box center [767, 59] width 51 height 23
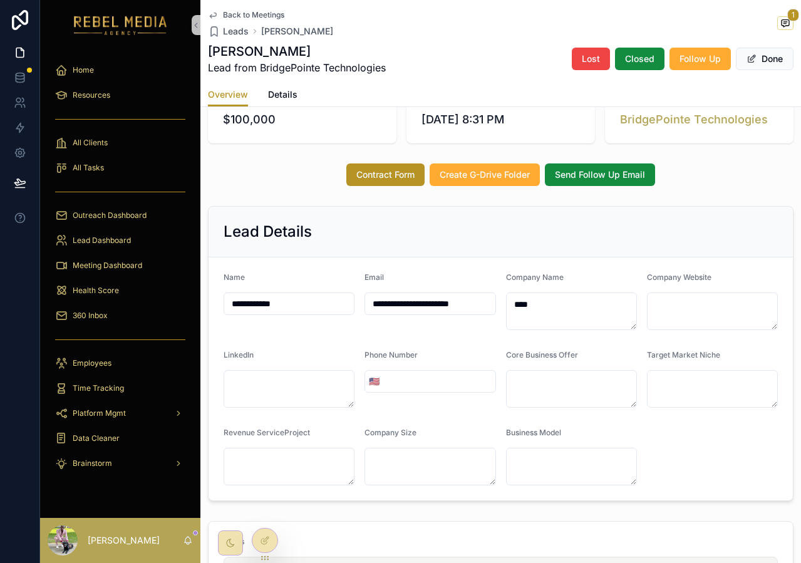
scroll to position [101, 0]
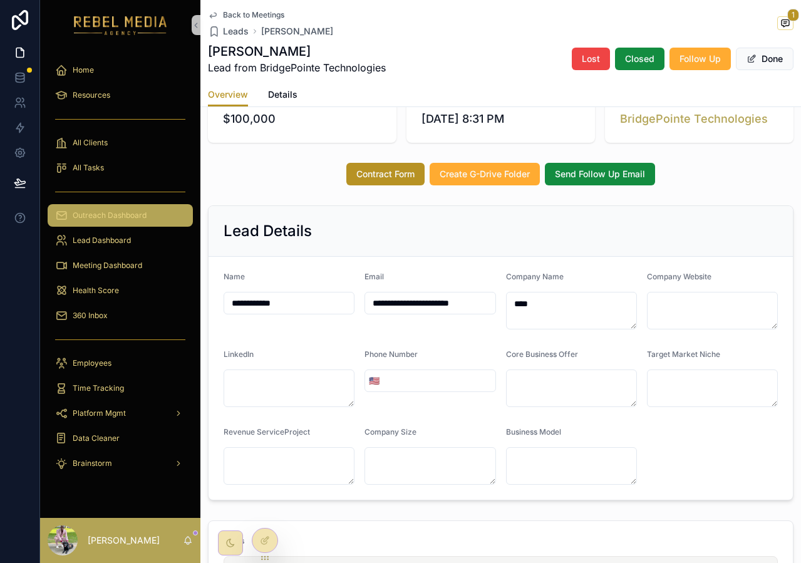
click at [127, 210] on div "Outreach Dashboard" at bounding box center [120, 215] width 130 height 20
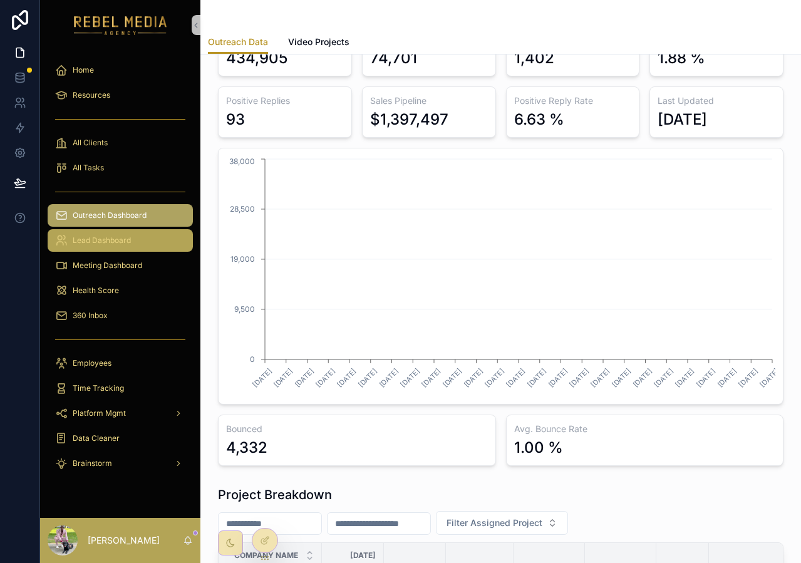
click at [119, 241] on span "Lead Dashboard" at bounding box center [102, 241] width 58 height 10
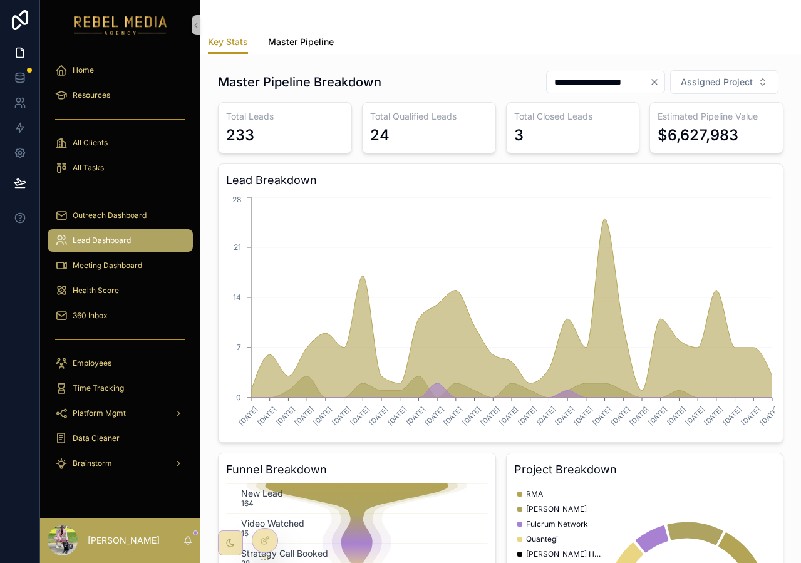
click at [306, 43] on span "Master Pipeline" at bounding box center [301, 42] width 66 height 13
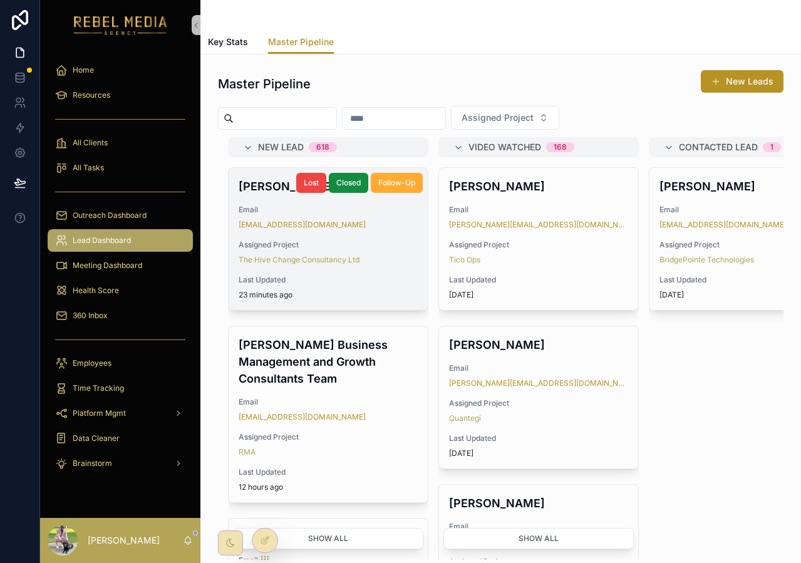
click at [421, 249] on div "[PERSON_NAME] Email [EMAIL_ADDRESS][DOMAIN_NAME] Assigned Project The Hive Chan…" at bounding box center [328, 239] width 199 height 142
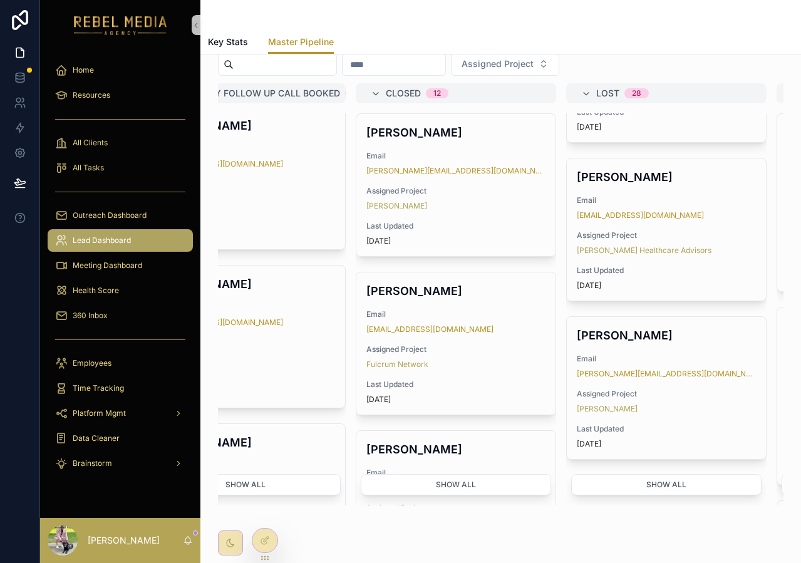
scroll to position [64, 0]
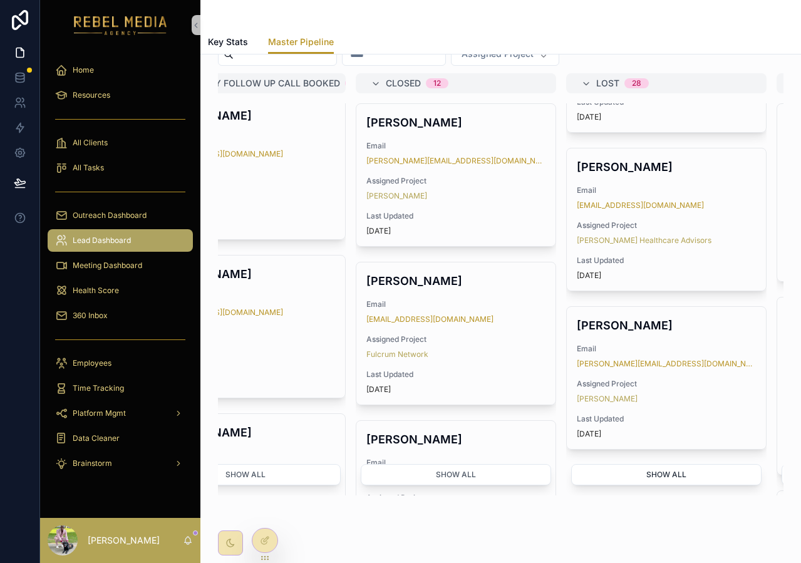
click at [622, 484] on button "Show all" at bounding box center [666, 474] width 190 height 21
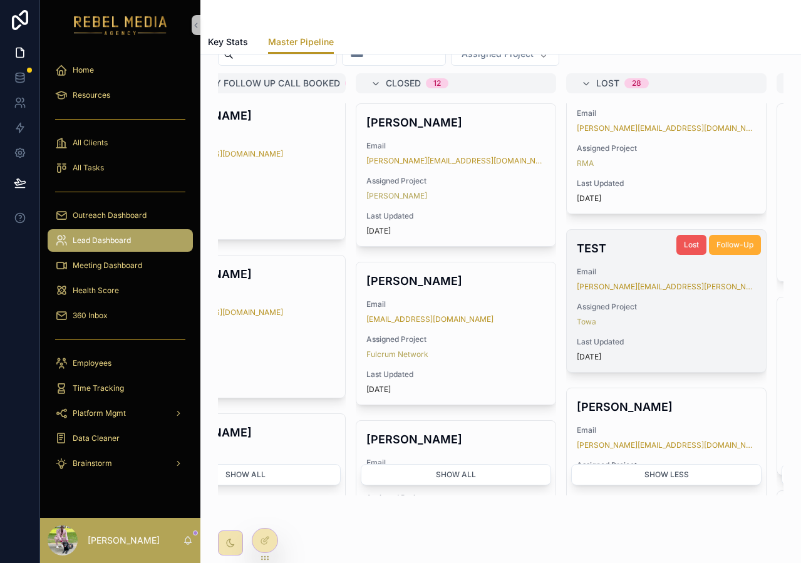
scroll to position [1965, 0]
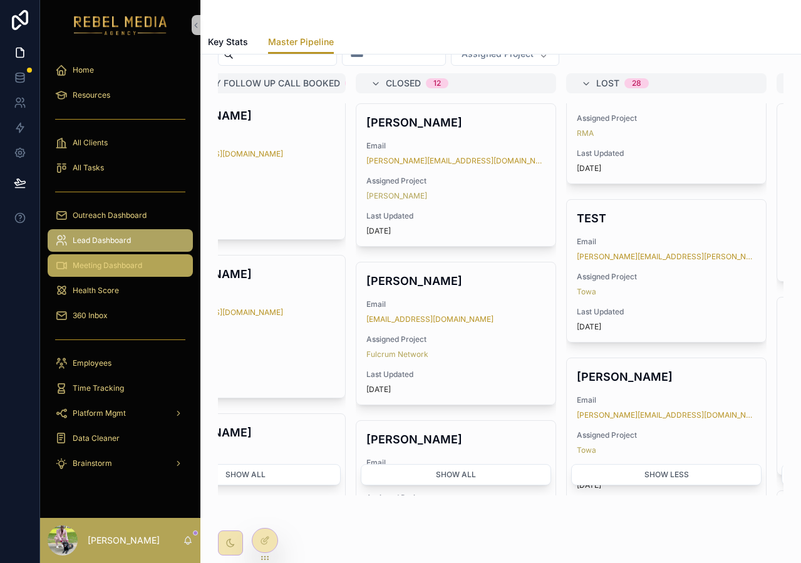
click at [148, 269] on div "Meeting Dashboard" at bounding box center [120, 266] width 130 height 20
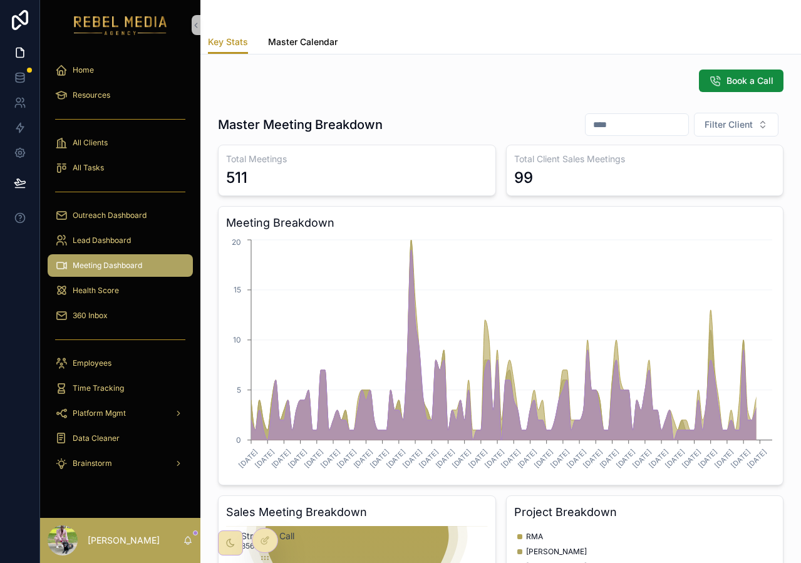
click at [294, 53] on link "Master Calendar" at bounding box center [303, 43] width 70 height 25
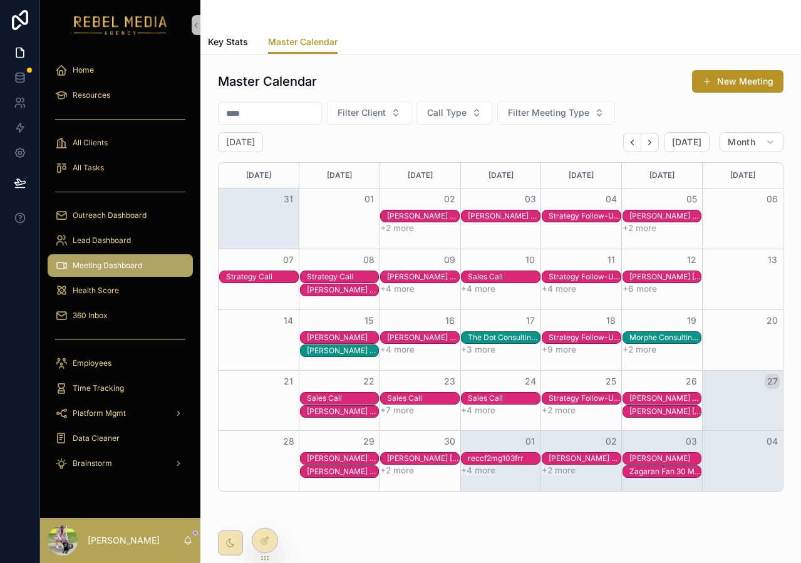
click at [422, 81] on div "Master Calendar New Meeting" at bounding box center [501, 82] width 566 height 24
click at [386, 116] on span "Filter Client" at bounding box center [362, 113] width 48 height 13
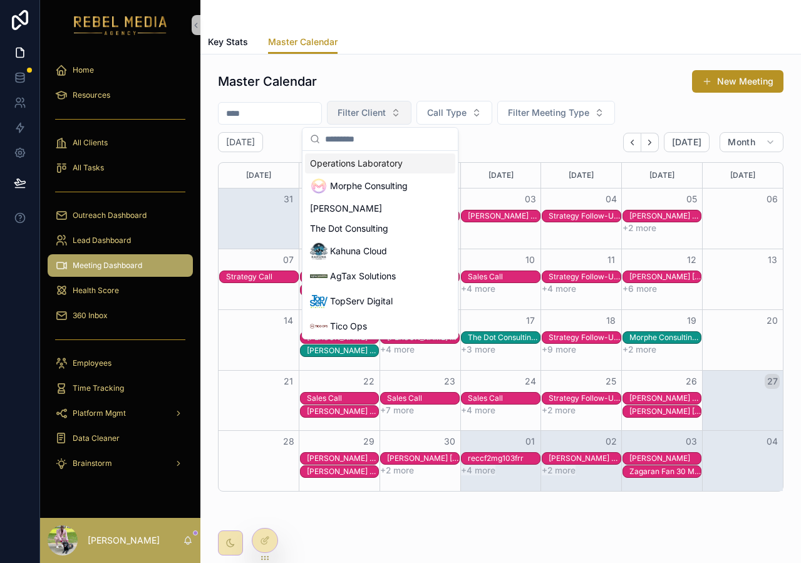
click at [386, 116] on span "Filter Client" at bounding box center [362, 113] width 48 height 13
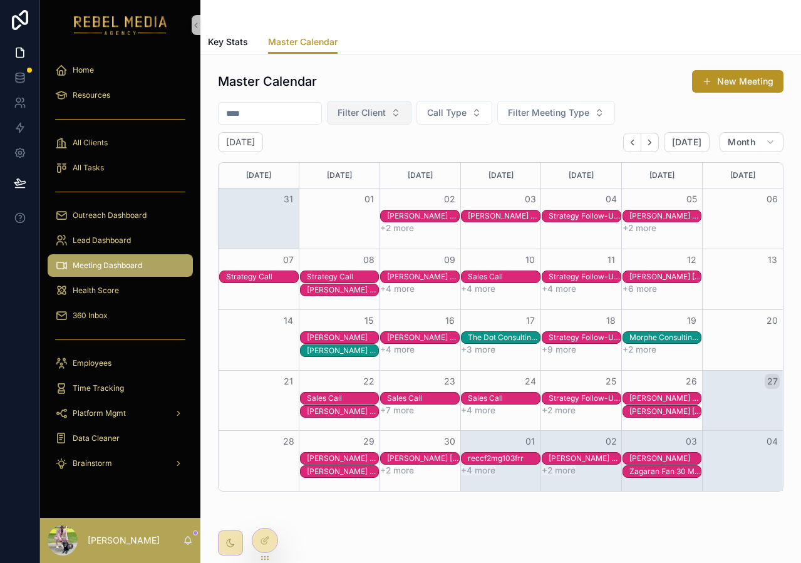
click at [386, 116] on span "Filter Client" at bounding box center [362, 113] width 48 height 13
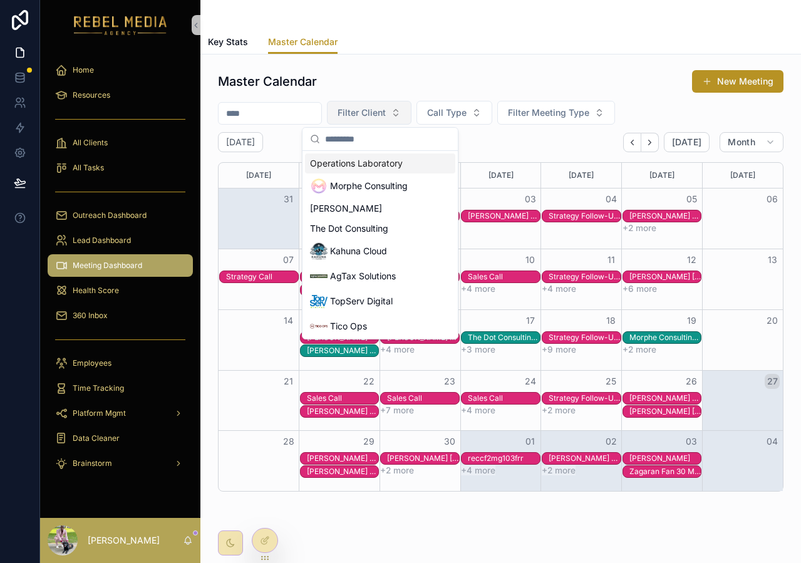
click at [402, 115] on button "Filter Client" at bounding box center [369, 113] width 85 height 24
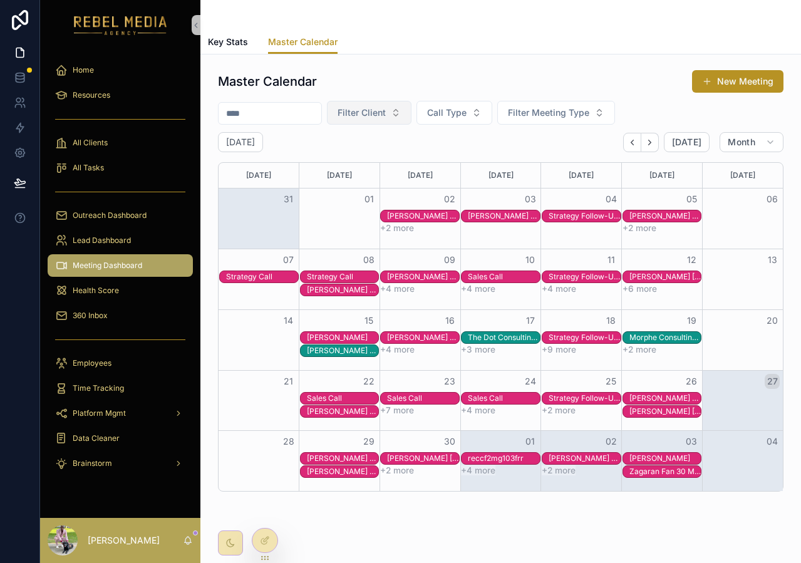
click at [402, 115] on button "Filter Client" at bounding box center [369, 113] width 85 height 24
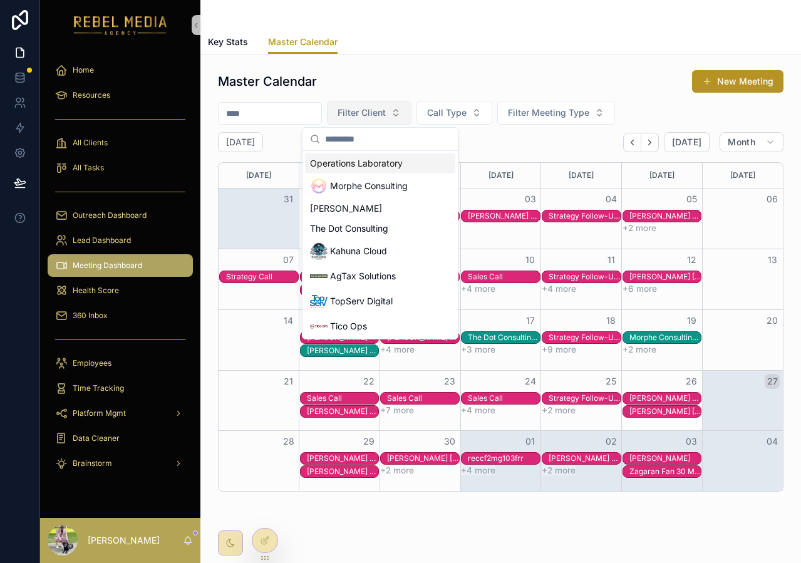
click at [402, 115] on button "Filter Client" at bounding box center [369, 113] width 85 height 24
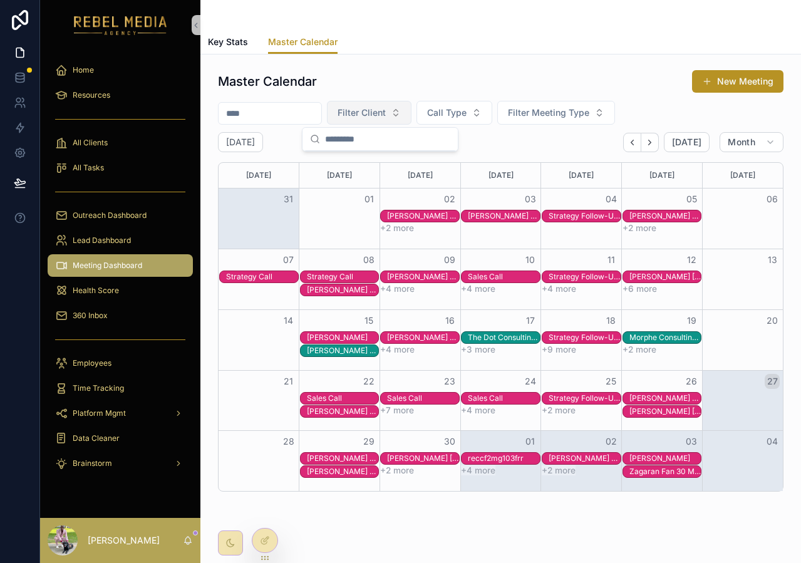
click at [402, 115] on button "Filter Client" at bounding box center [369, 113] width 85 height 24
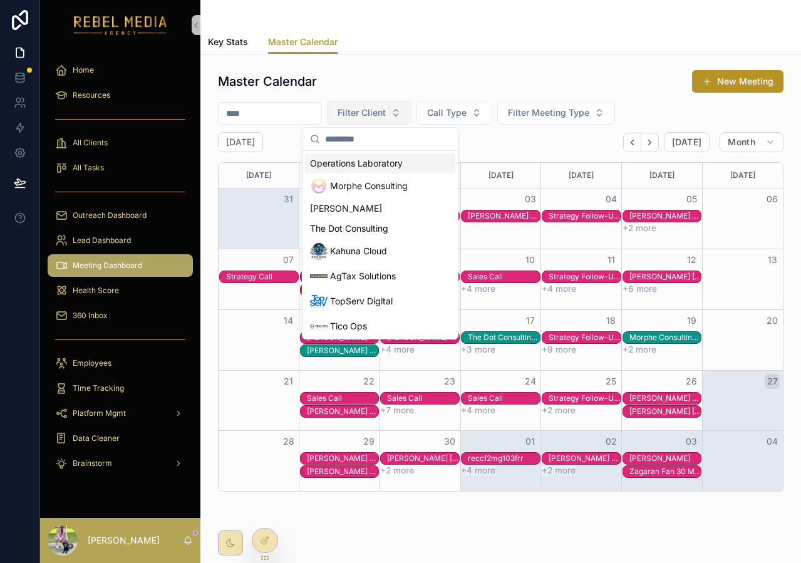
click at [402, 115] on button "Filter Client" at bounding box center [369, 113] width 85 height 24
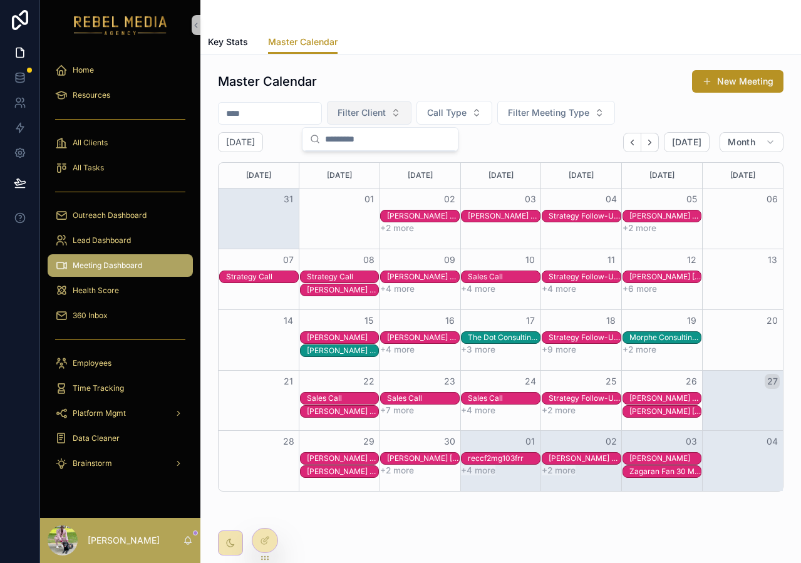
click at [402, 115] on button "Filter Client" at bounding box center [369, 113] width 85 height 24
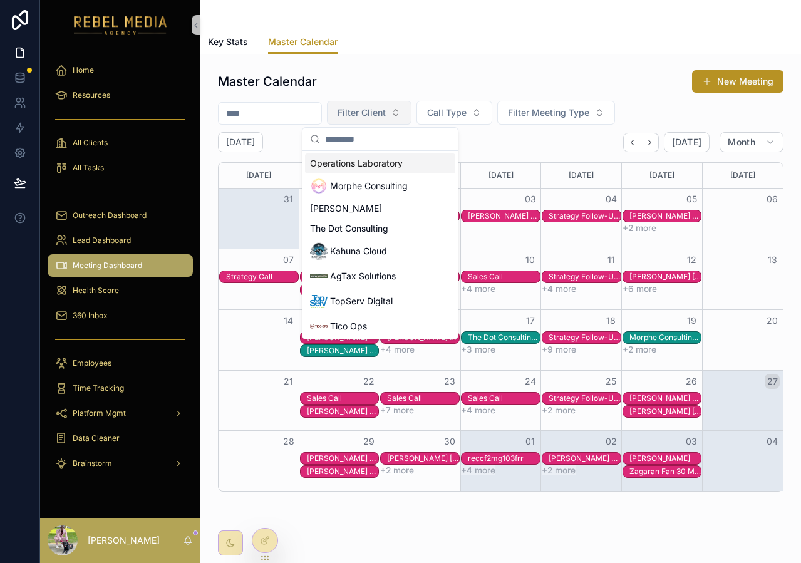
click at [405, 115] on button "Filter Client" at bounding box center [369, 113] width 85 height 24
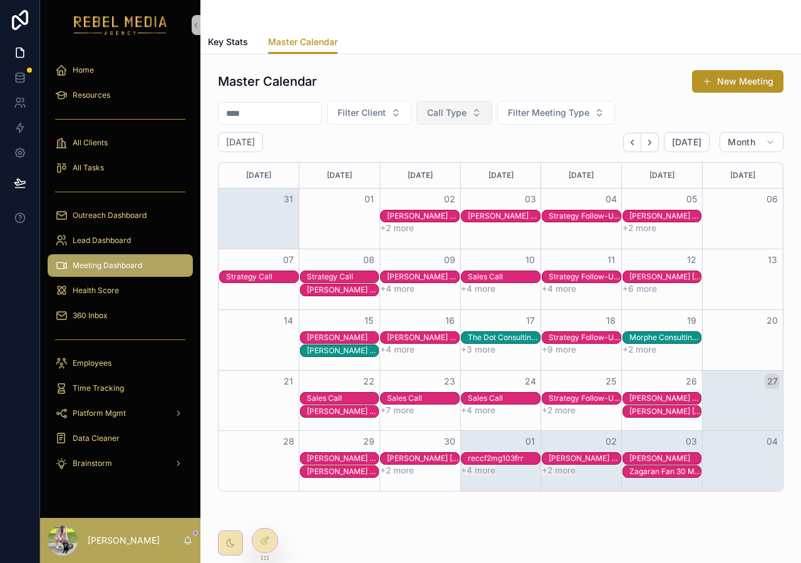
click at [455, 115] on span "Call Type" at bounding box center [446, 113] width 39 height 13
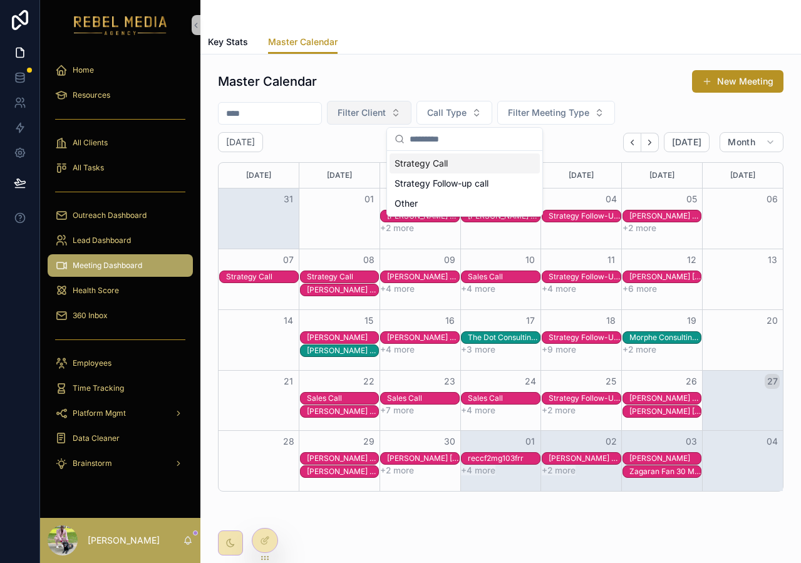
click at [405, 118] on button "Filter Client" at bounding box center [369, 113] width 85 height 24
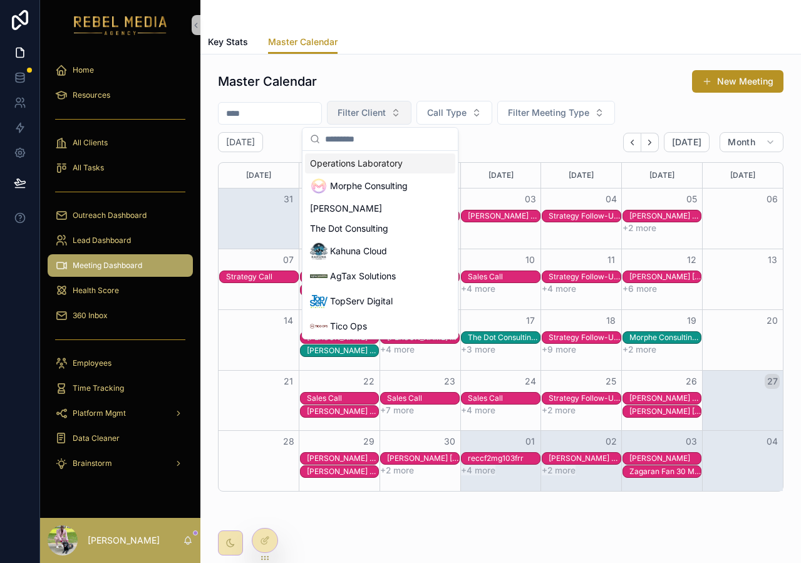
click at [386, 113] on span "Filter Client" at bounding box center [362, 113] width 48 height 13
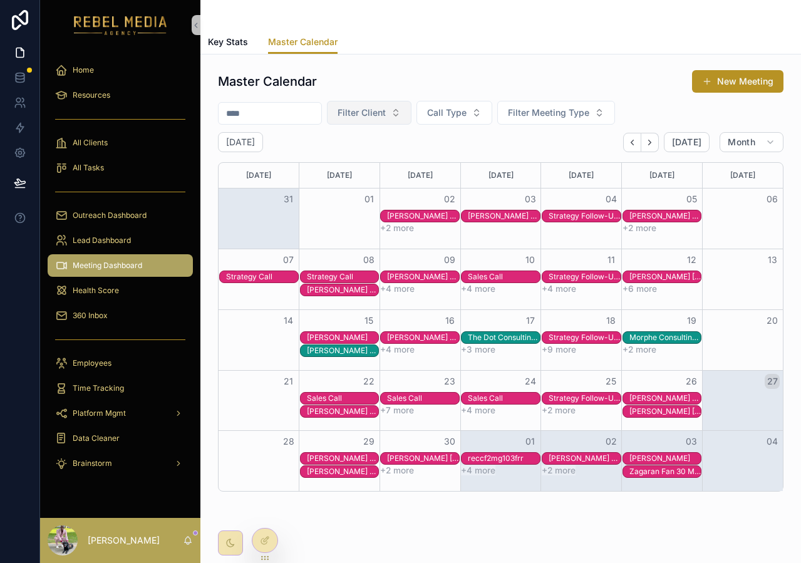
click at [386, 113] on span "Filter Client" at bounding box center [362, 113] width 48 height 13
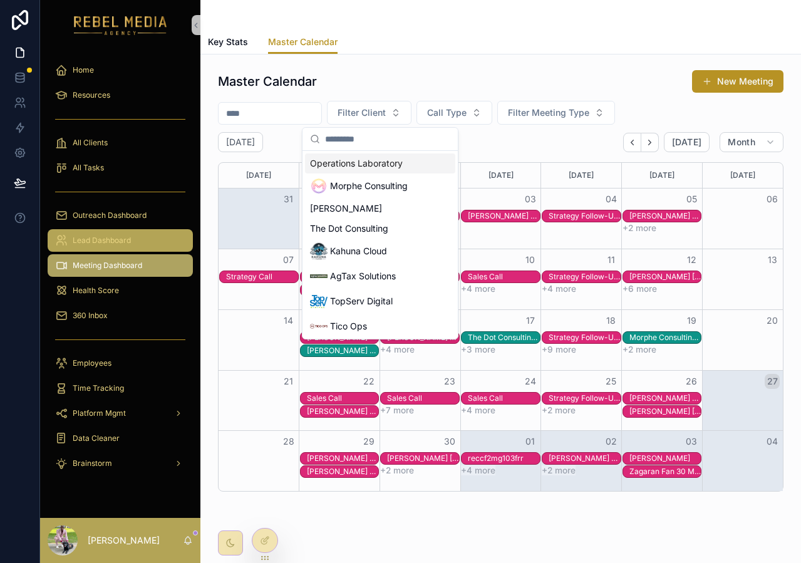
click at [120, 232] on div "Lead Dashboard" at bounding box center [120, 241] width 130 height 20
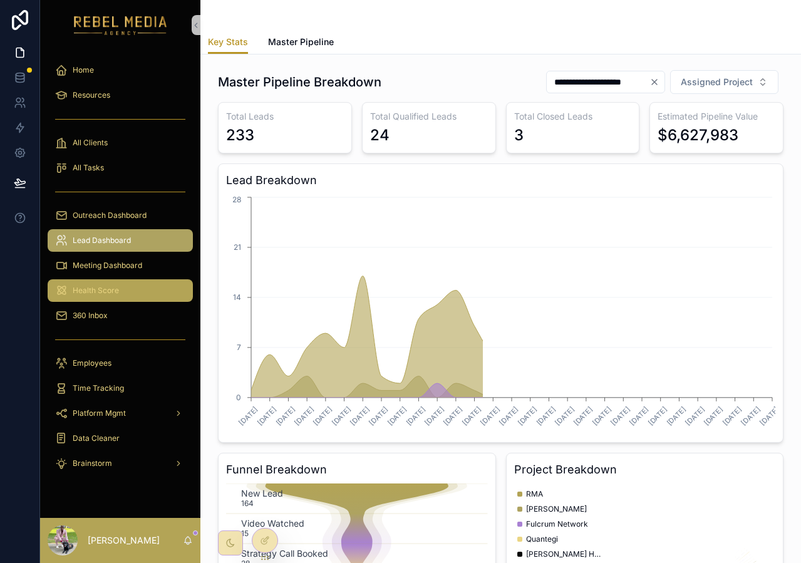
click at [128, 285] on div "Health Score" at bounding box center [120, 291] width 130 height 20
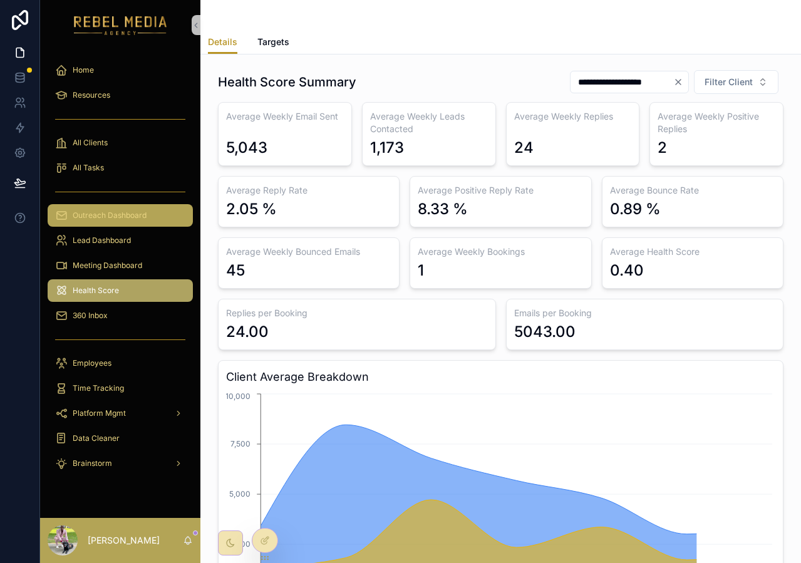
click at [141, 224] on div "Outreach Dashboard" at bounding box center [120, 215] width 130 height 20
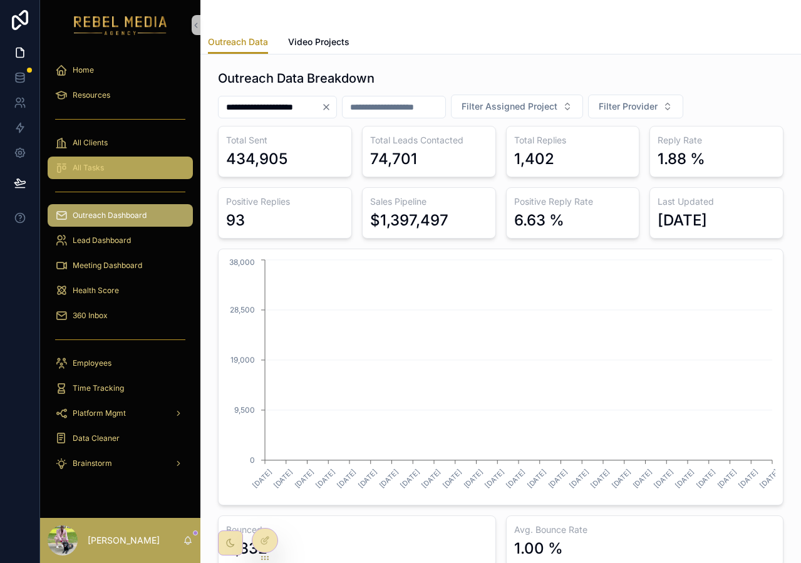
click at [112, 158] on div "All Tasks" at bounding box center [120, 168] width 130 height 20
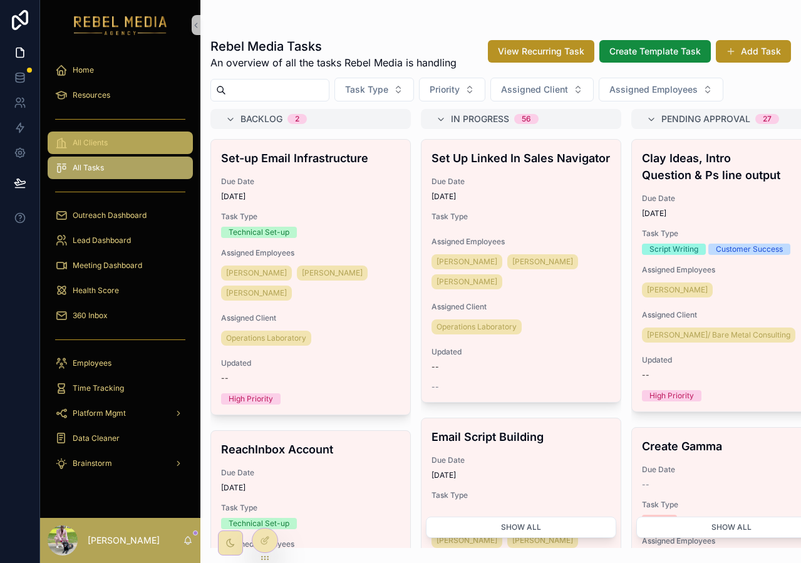
click at [102, 140] on span "All Clients" at bounding box center [90, 143] width 35 height 10
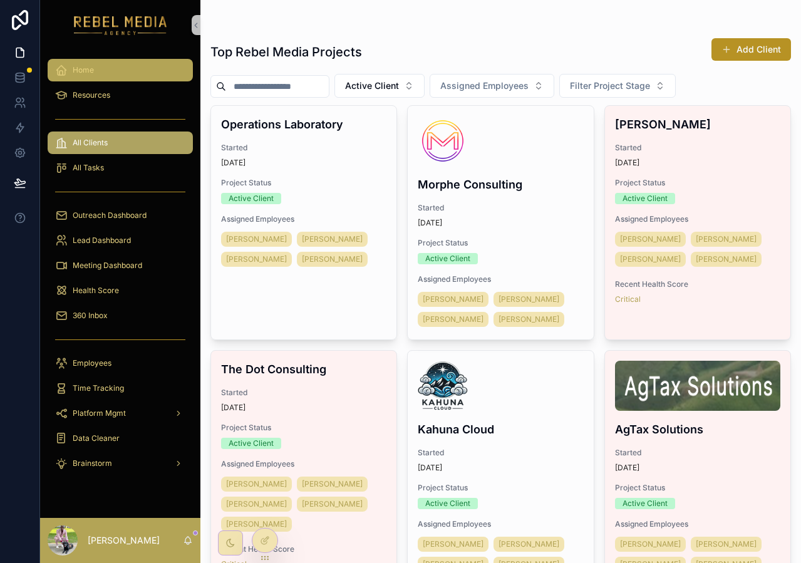
click at [132, 80] on div "Home" at bounding box center [120, 70] width 130 height 20
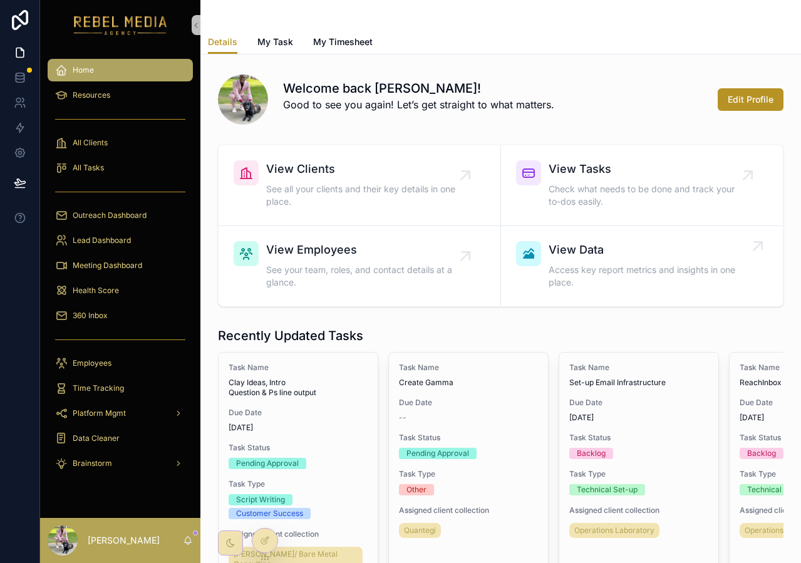
click at [694, 287] on span "Access key report metrics and insights in one place." at bounding box center [649, 276] width 200 height 25
click at [118, 301] on link "Health Score" at bounding box center [120, 290] width 145 height 23
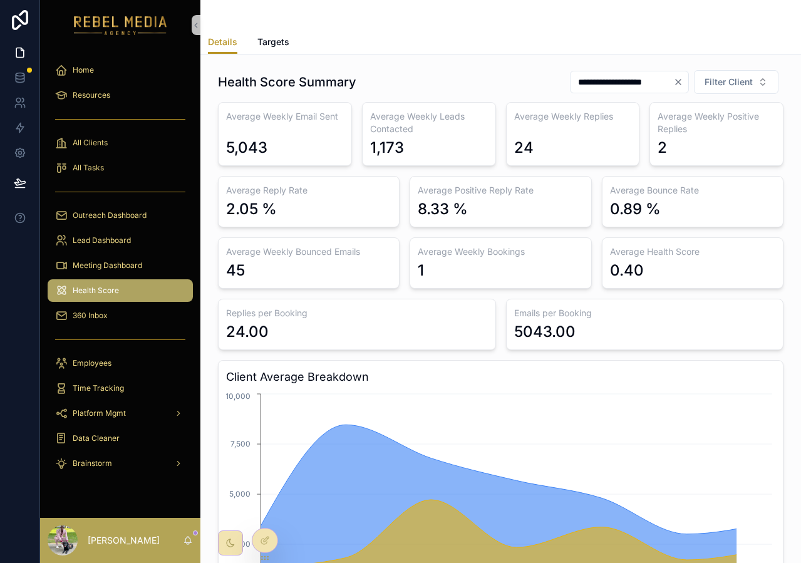
click at [107, 284] on div "Health Score" at bounding box center [120, 291] width 130 height 20
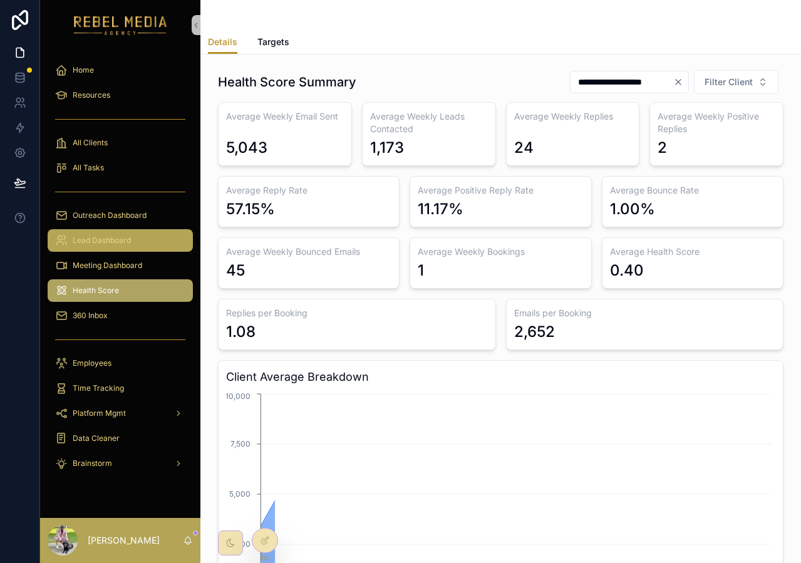
click at [100, 242] on span "Lead Dashboard" at bounding box center [102, 241] width 58 height 10
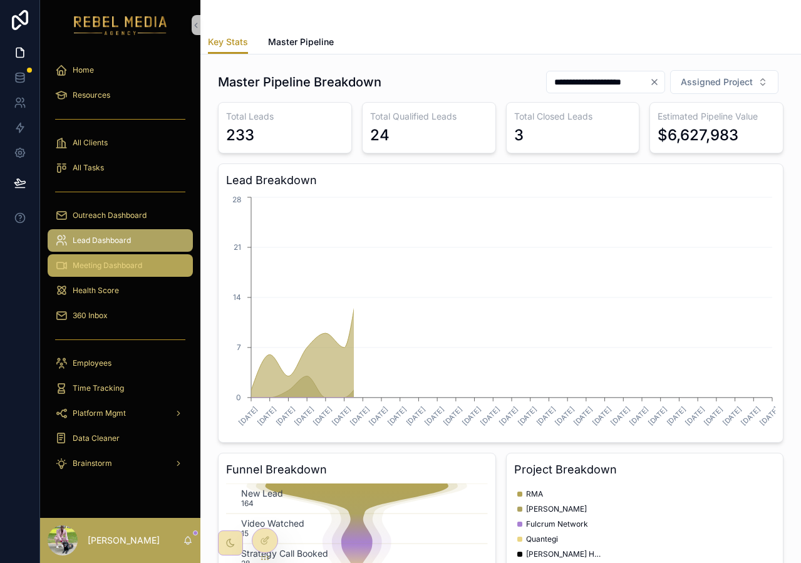
click at [101, 266] on span "Meeting Dashboard" at bounding box center [108, 266] width 70 height 10
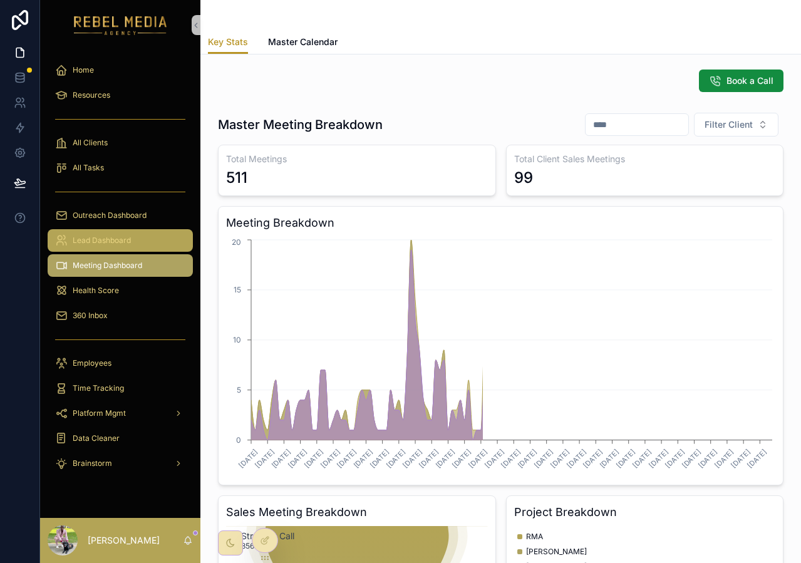
click at [121, 232] on div "Lead Dashboard" at bounding box center [120, 241] width 130 height 20
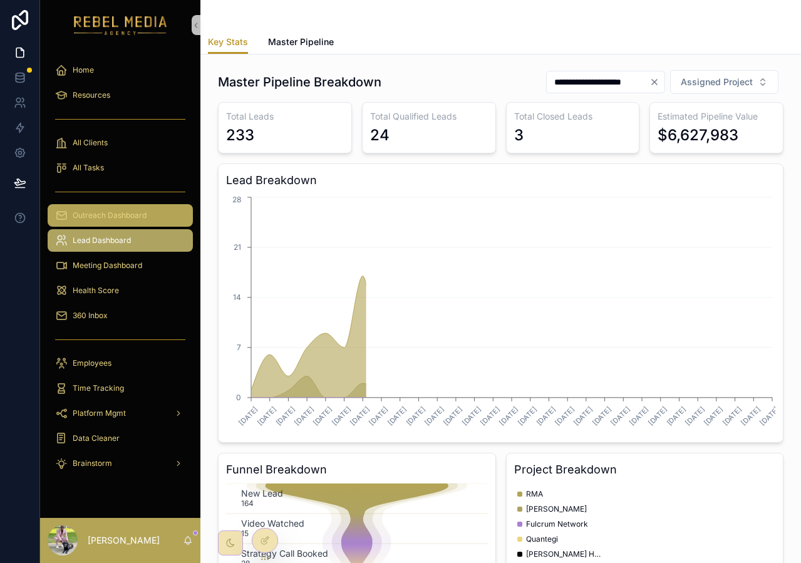
click at [118, 217] on span "Outreach Dashboard" at bounding box center [110, 215] width 74 height 10
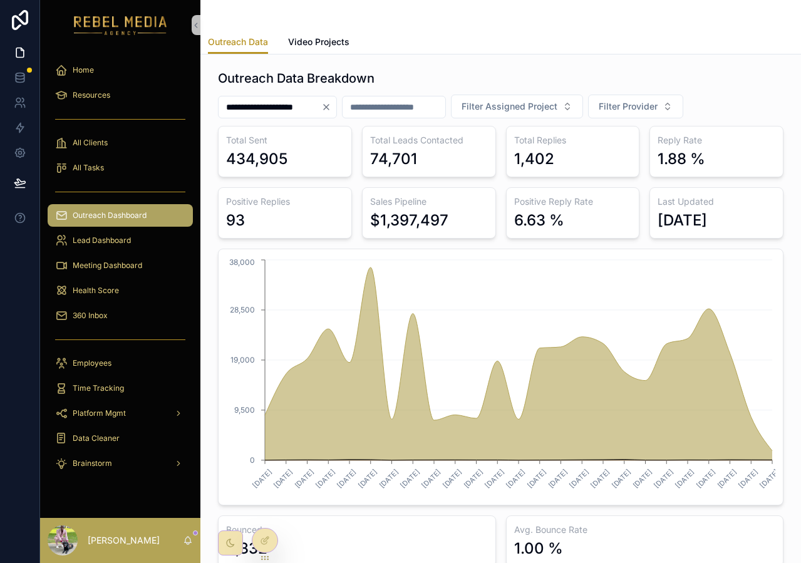
click at [328, 27] on div "scrollable content" at bounding box center [501, 15] width 586 height 30
click at [325, 41] on span "Video Projects" at bounding box center [318, 42] width 61 height 13
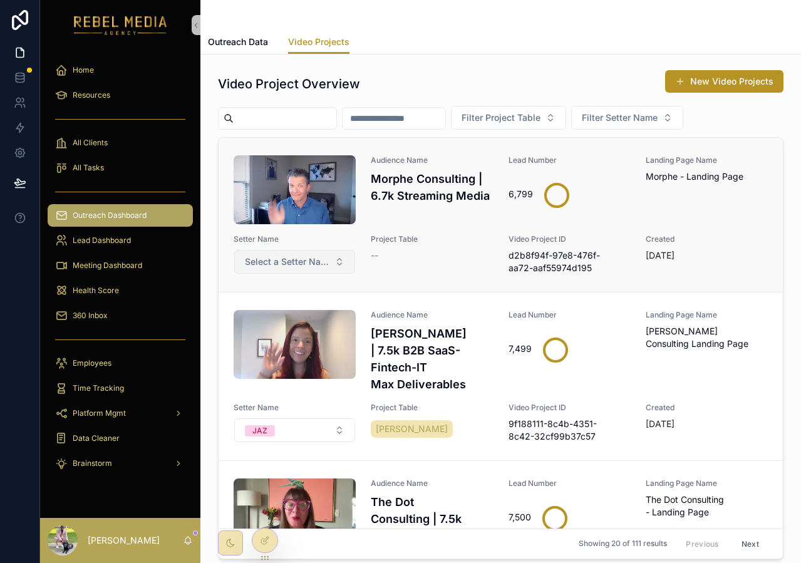
click at [287, 252] on button "Select a Setter Name" at bounding box center [294, 262] width 121 height 24
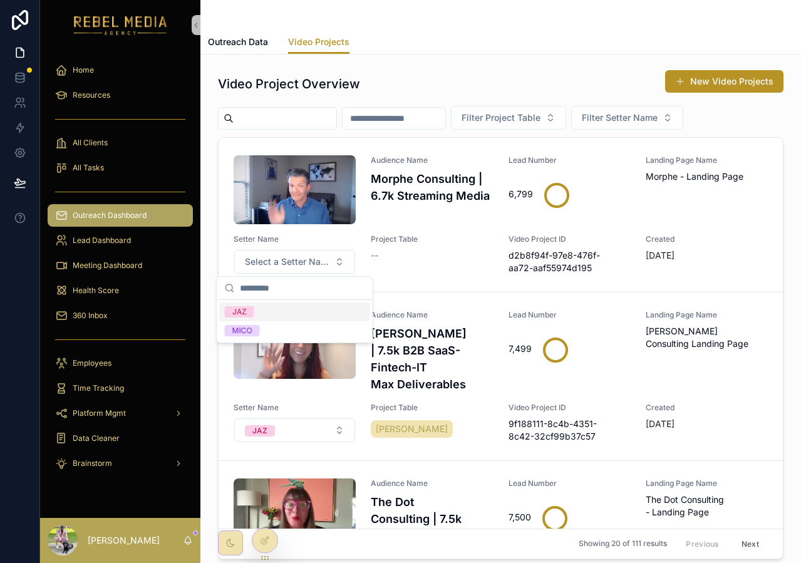
click at [528, 56] on div "Video Project Overview New Video Projects Filter Project Table Filter Setter Na…" at bounding box center [500, 350] width 601 height 590
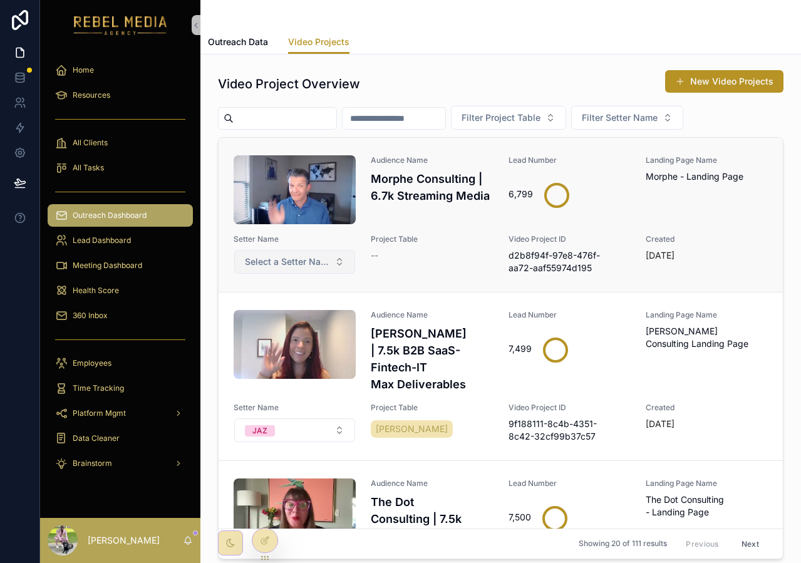
click at [296, 256] on span "Select a Setter Name" at bounding box center [287, 262] width 85 height 13
click at [293, 256] on span "Select a Setter Name" at bounding box center [287, 262] width 85 height 13
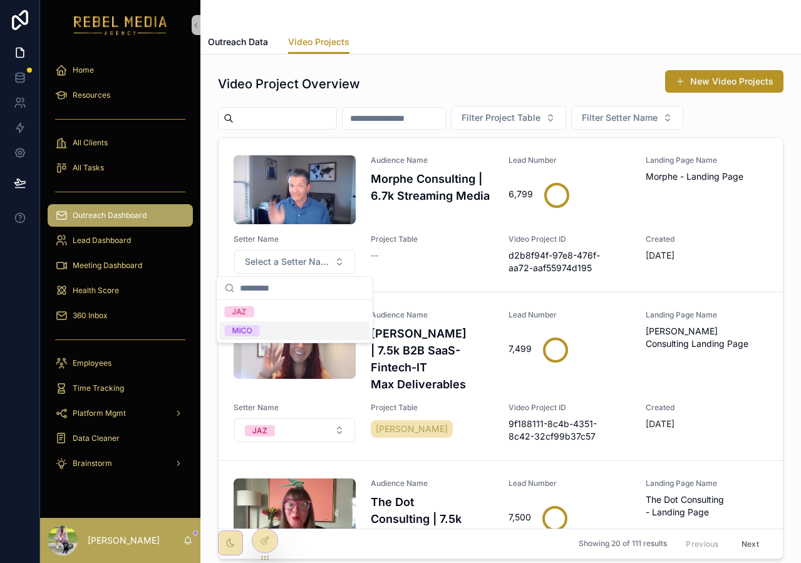
click at [288, 323] on div "MICO" at bounding box center [295, 330] width 150 height 19
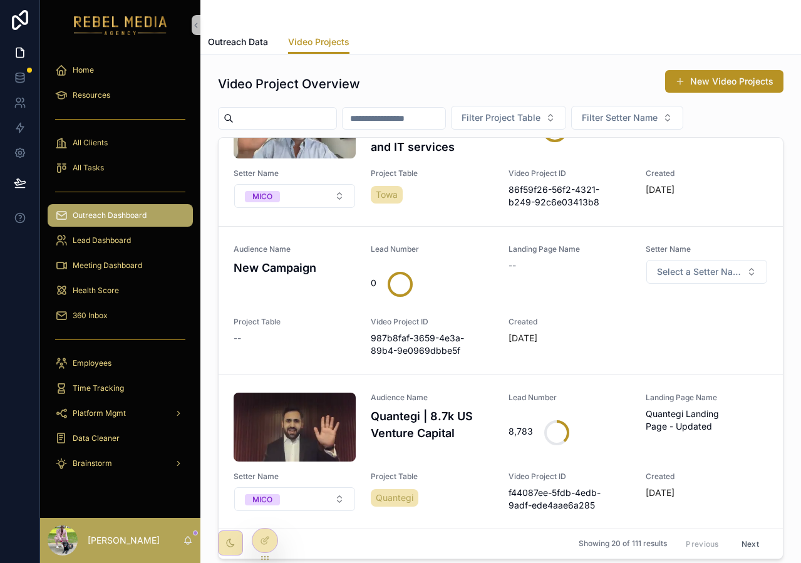
scroll to position [101, 0]
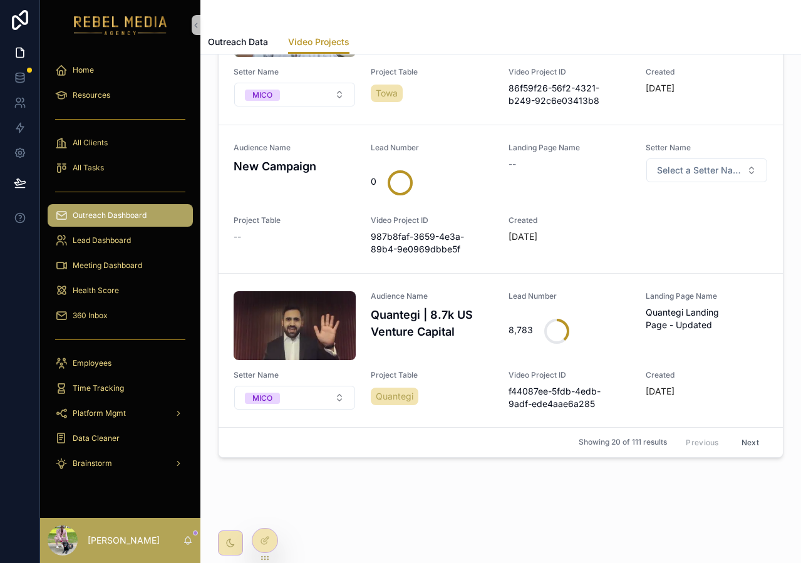
click at [760, 436] on button "Next" at bounding box center [750, 442] width 35 height 19
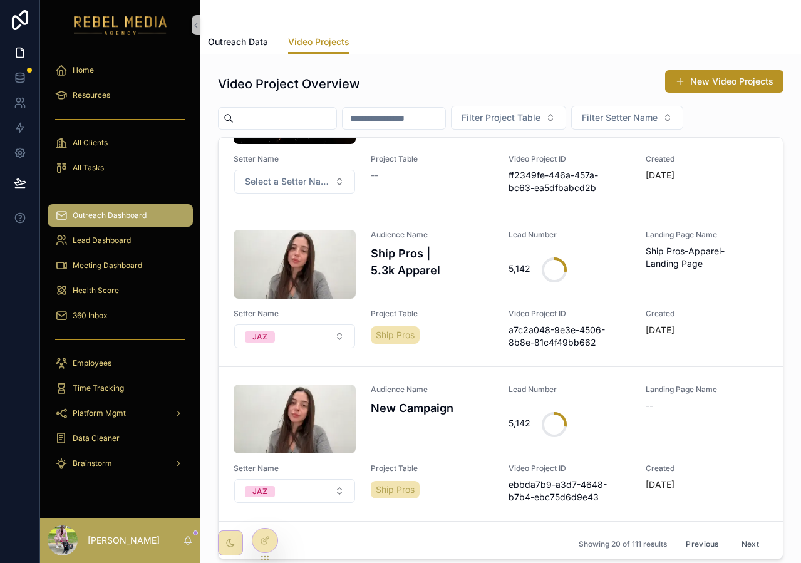
scroll to position [975, 0]
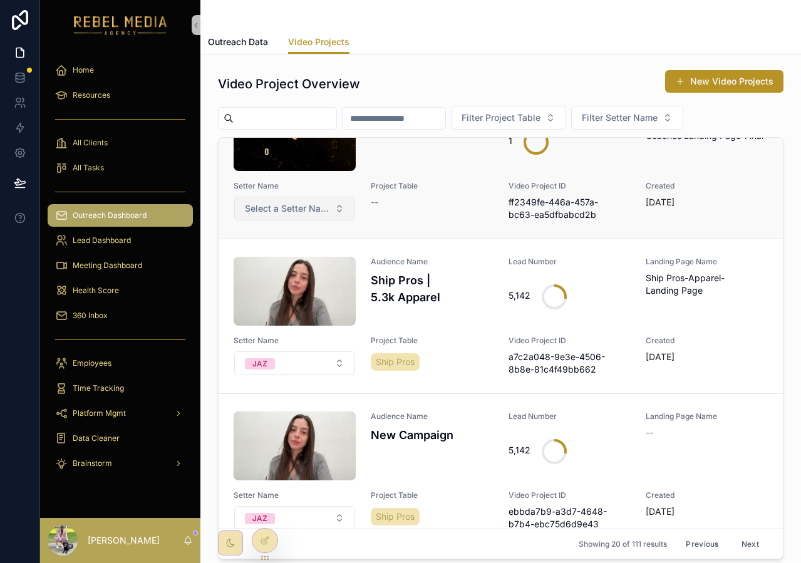
click at [326, 214] on span "Select a Setter Name" at bounding box center [287, 208] width 85 height 13
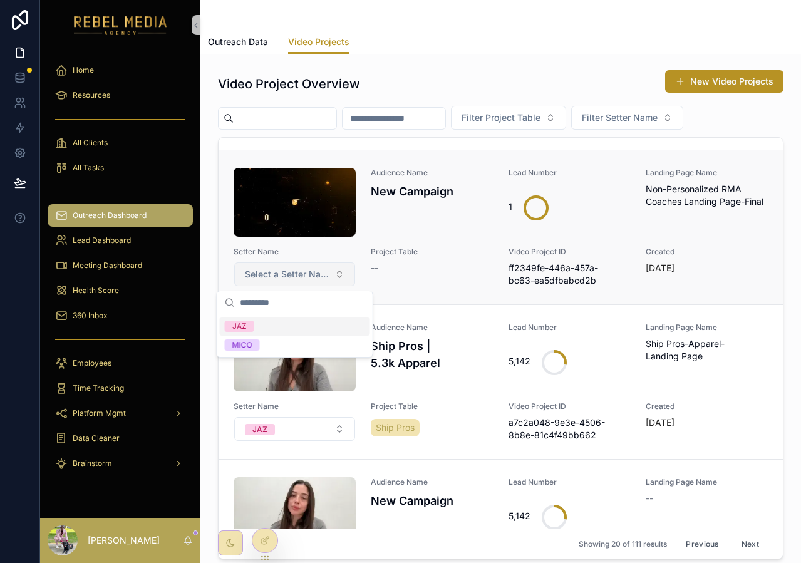
scroll to position [905, 0]
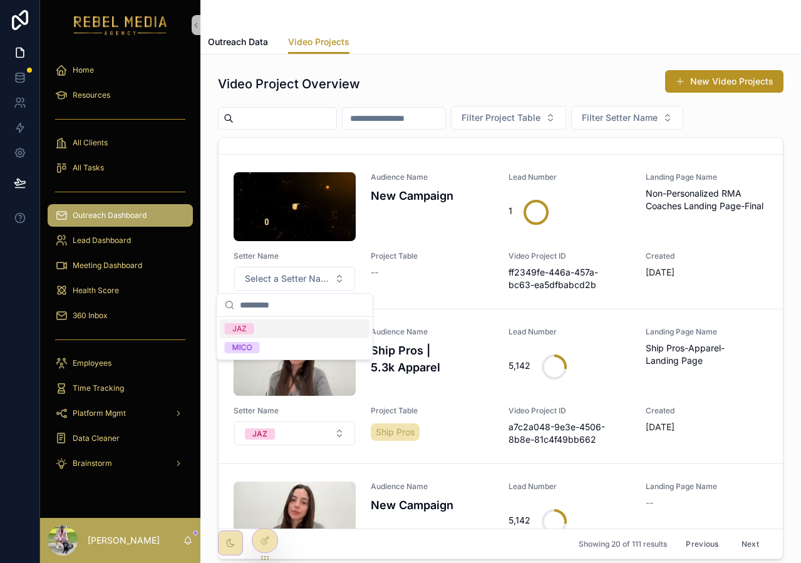
click at [574, 47] on div "Outreach Data Video Projects" at bounding box center [501, 42] width 586 height 24
click at [250, 39] on span "Outreach Data" at bounding box center [238, 42] width 60 height 13
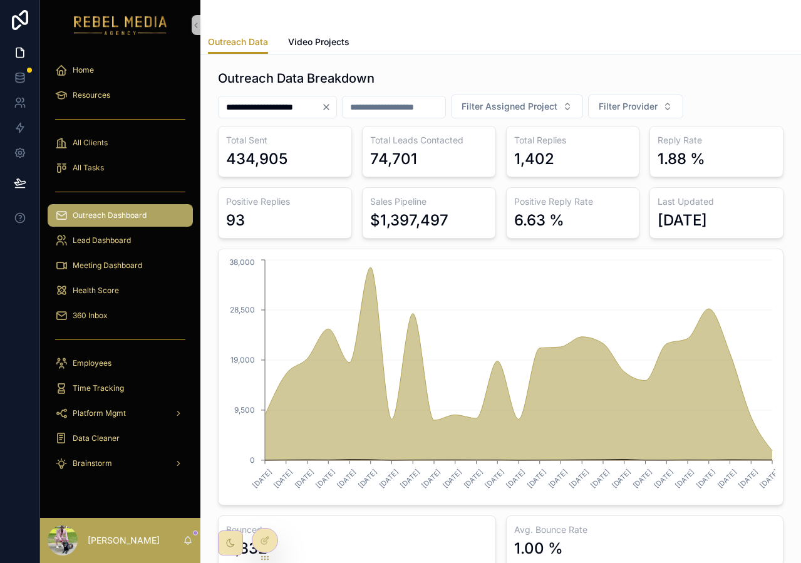
click at [331, 110] on icon "Clear" at bounding box center [326, 107] width 10 height 10
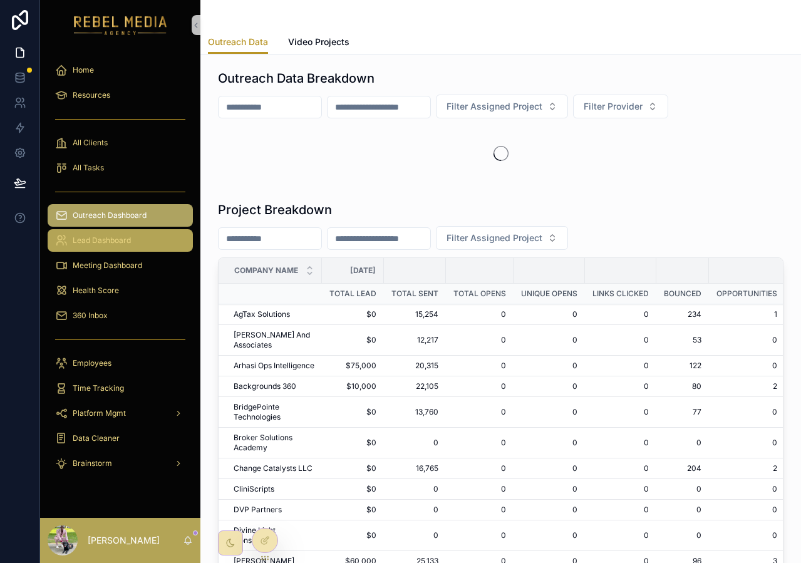
click at [142, 245] on div "Lead Dashboard" at bounding box center [120, 241] width 130 height 20
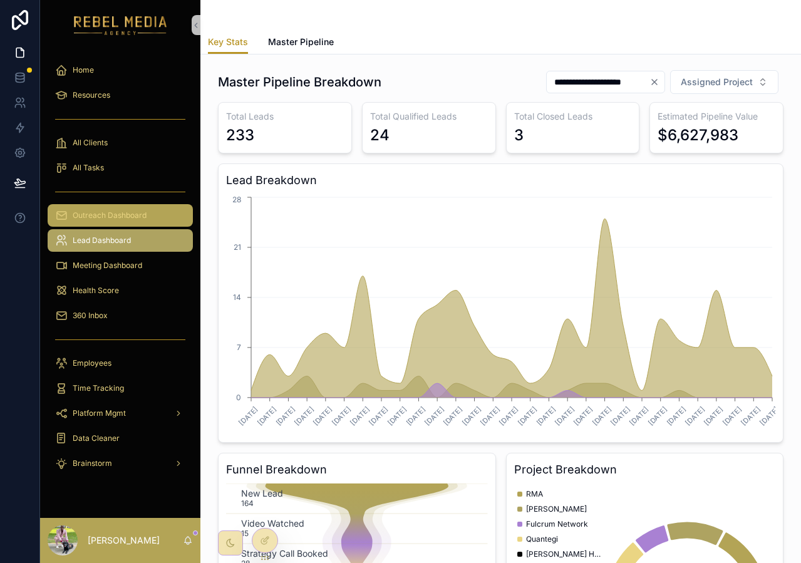
click at [118, 214] on span "Outreach Dashboard" at bounding box center [110, 215] width 74 height 10
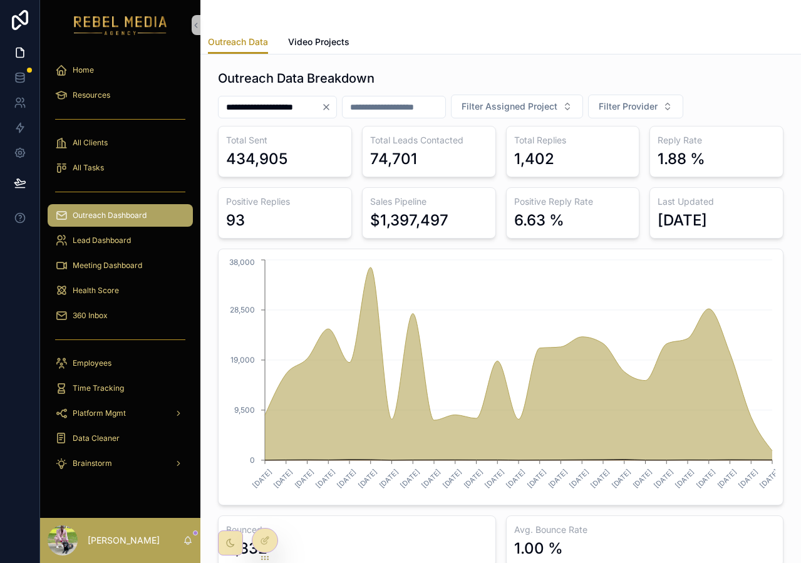
click at [329, 105] on icon "Clear" at bounding box center [326, 107] width 5 height 5
click at [339, 106] on input "scrollable content" at bounding box center [379, 107] width 103 height 18
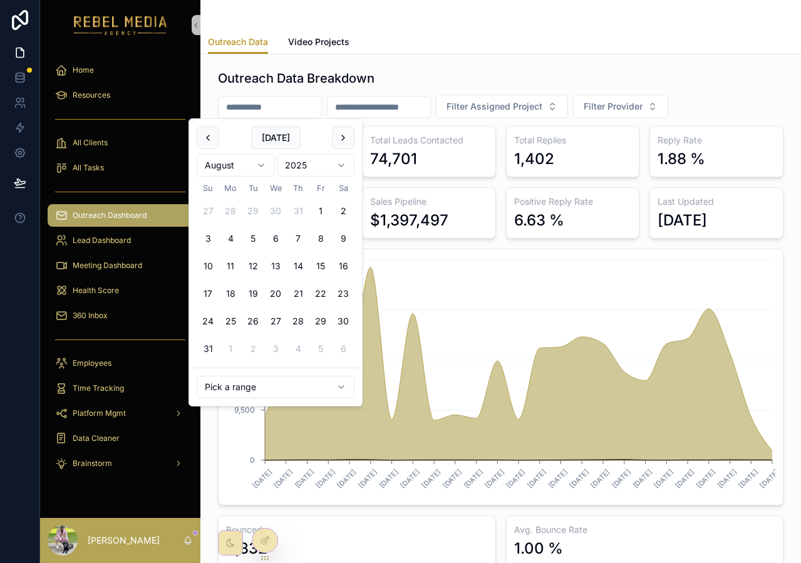
click at [318, 110] on input "scrollable content" at bounding box center [270, 107] width 103 height 18
drag, startPoint x: 388, startPoint y: 65, endPoint x: 487, endPoint y: 122, distance: 114.5
click at [388, 65] on div "Outreach Data Breakdown Filter Assigned Project Filter Provider Total Sent 434,…" at bounding box center [500, 318] width 581 height 507
click at [377, 106] on input "scrollable content" at bounding box center [379, 107] width 103 height 18
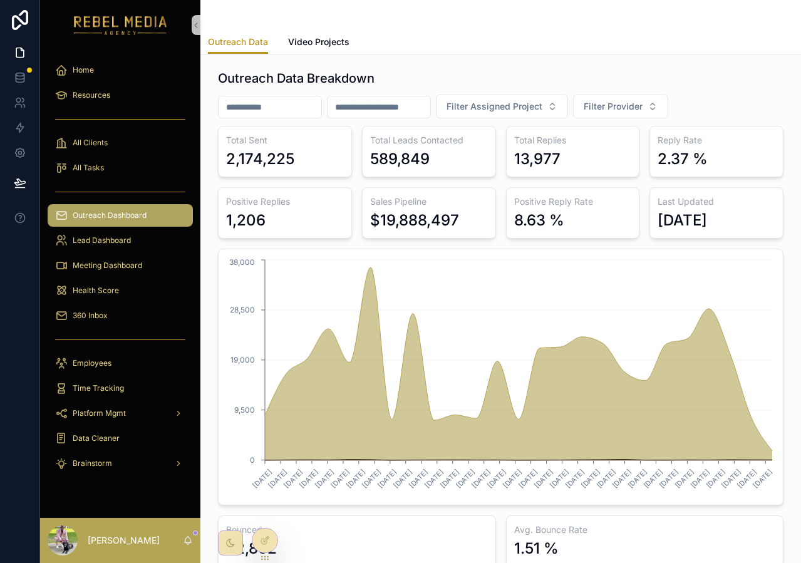
click at [487, 122] on div "Outreach Data Breakdown Filter Assigned Project Filter Provider Total Sent 2,17…" at bounding box center [501, 318] width 566 height 497
